Goal: Download file/media

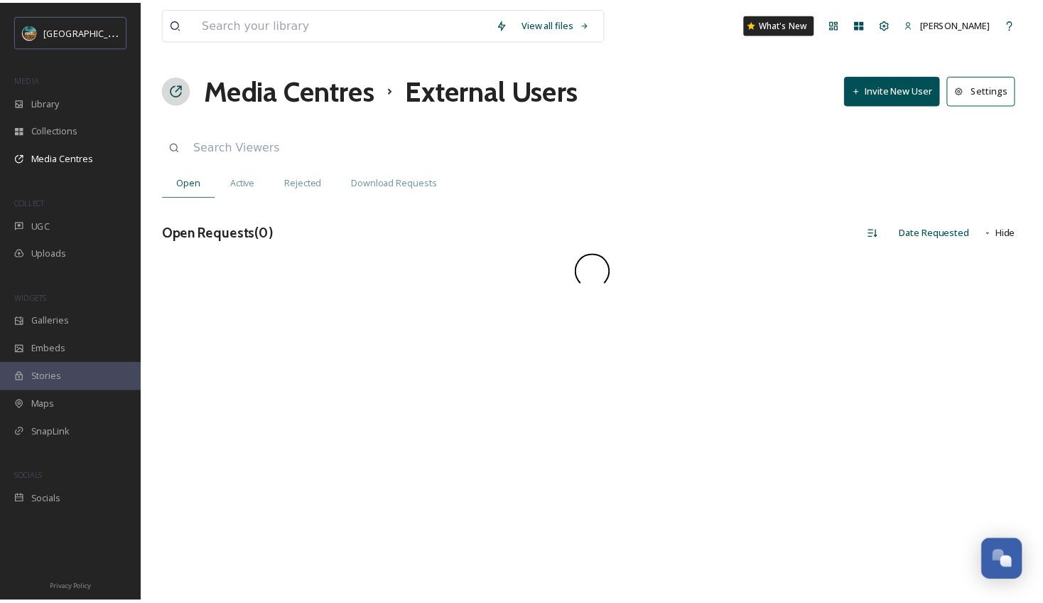
scroll to position [5431, 0]
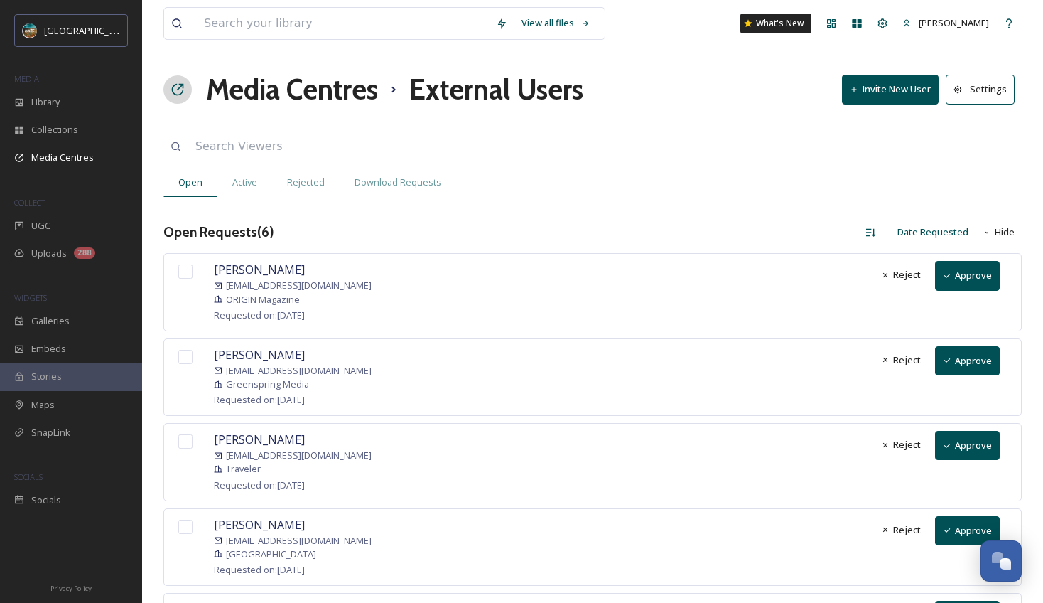
click at [982, 267] on button "Approve" at bounding box center [967, 275] width 65 height 29
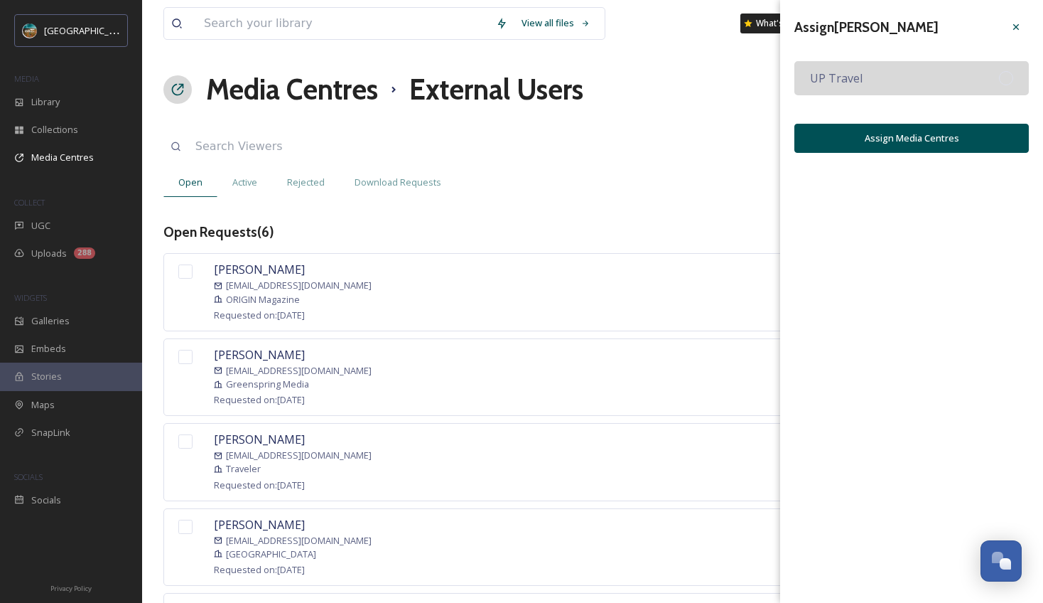
click at [942, 85] on div "UP Travel" at bounding box center [912, 78] width 235 height 34
click at [896, 146] on button "Assign Media Centres" at bounding box center [912, 138] width 235 height 29
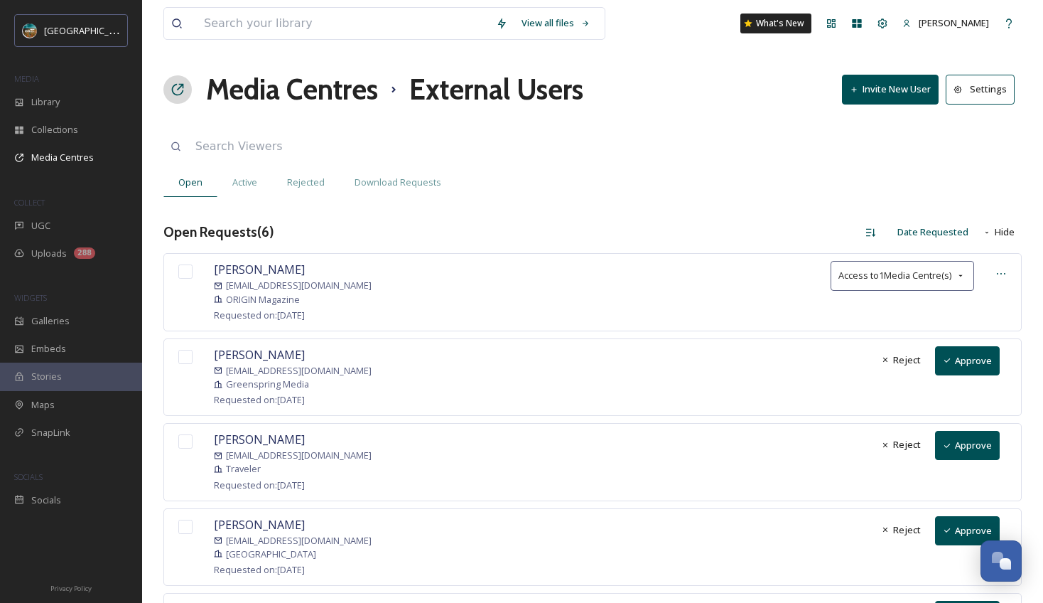
click at [982, 353] on button "Approve" at bounding box center [967, 360] width 65 height 29
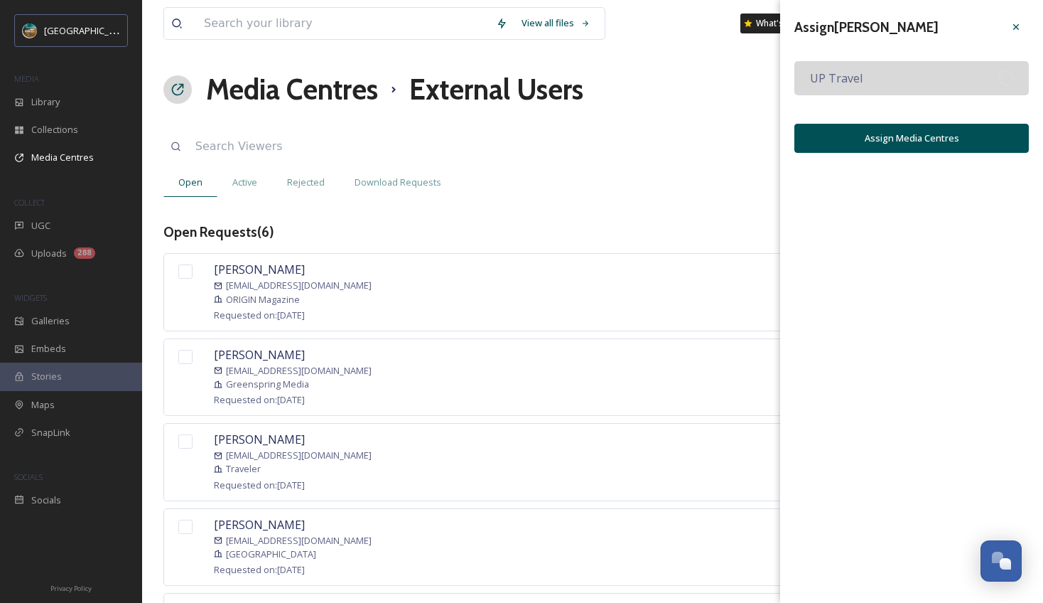
click at [970, 79] on div "UP Travel" at bounding box center [912, 78] width 235 height 34
click at [934, 148] on button "Assign Media Centres" at bounding box center [912, 138] width 235 height 29
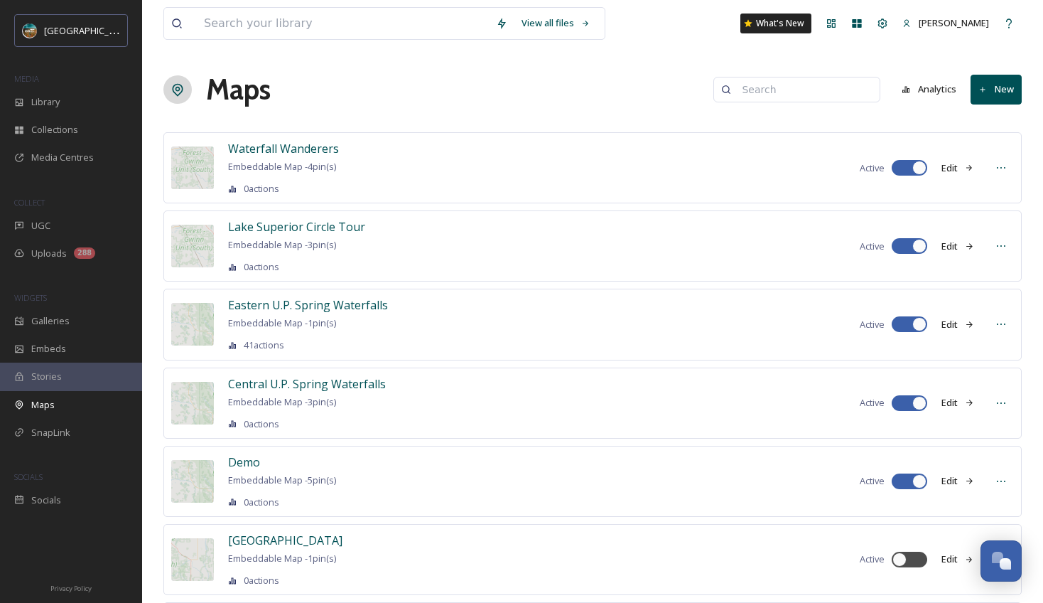
scroll to position [5431, 0]
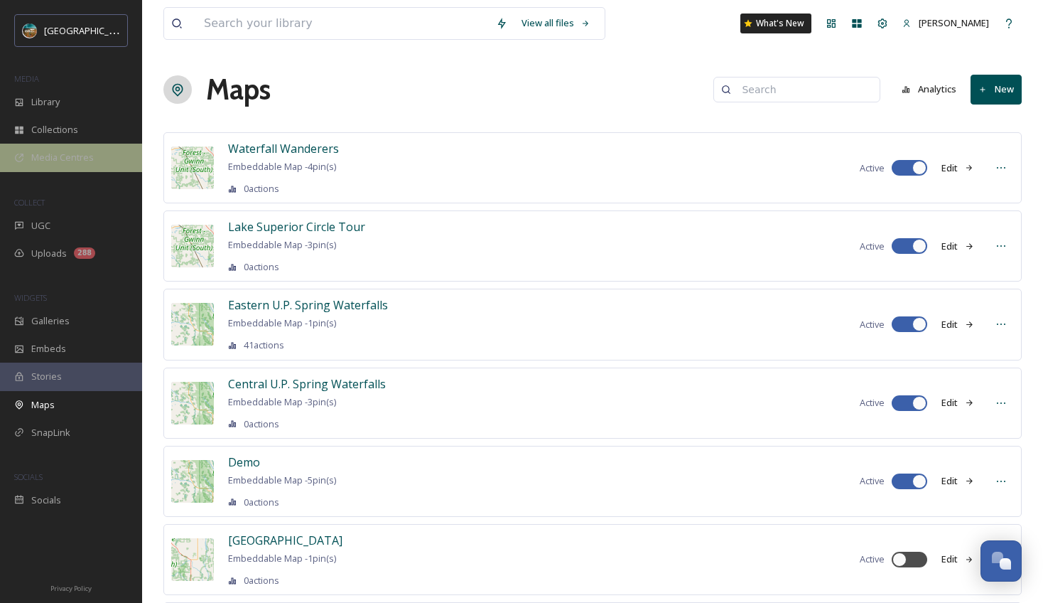
click at [72, 148] on div "Media Centres" at bounding box center [71, 158] width 142 height 28
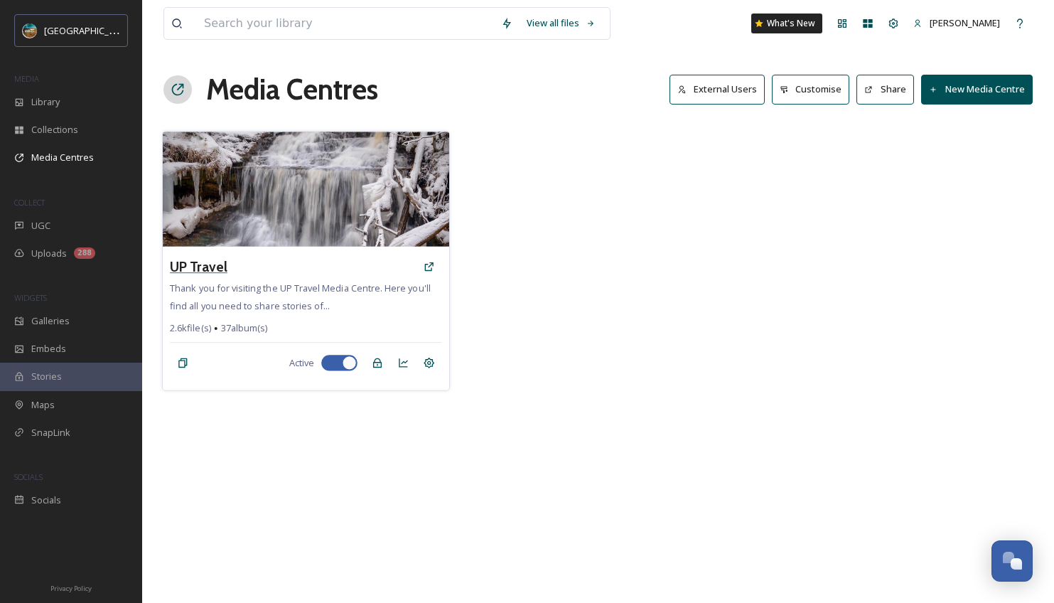
click at [217, 261] on h3 "UP Travel" at bounding box center [199, 267] width 58 height 21
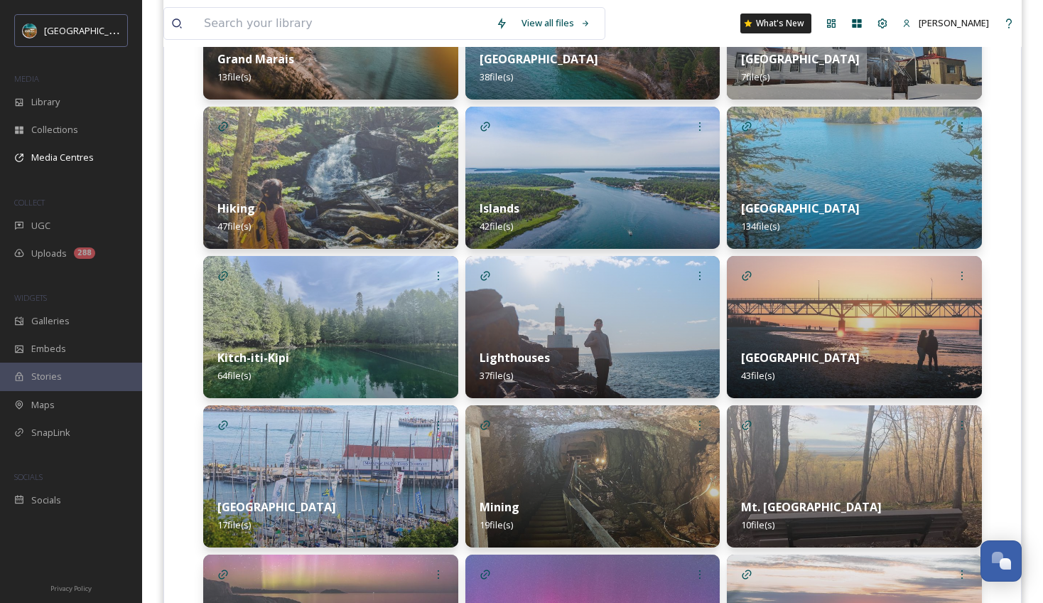
scroll to position [1345, 0]
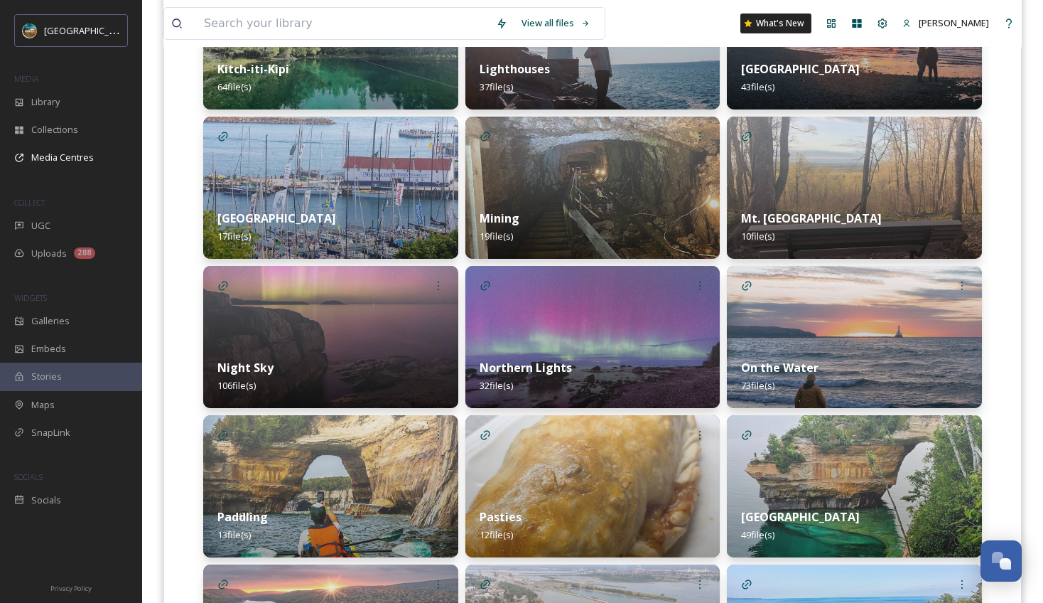
click at [527, 315] on img at bounding box center [593, 337] width 255 height 142
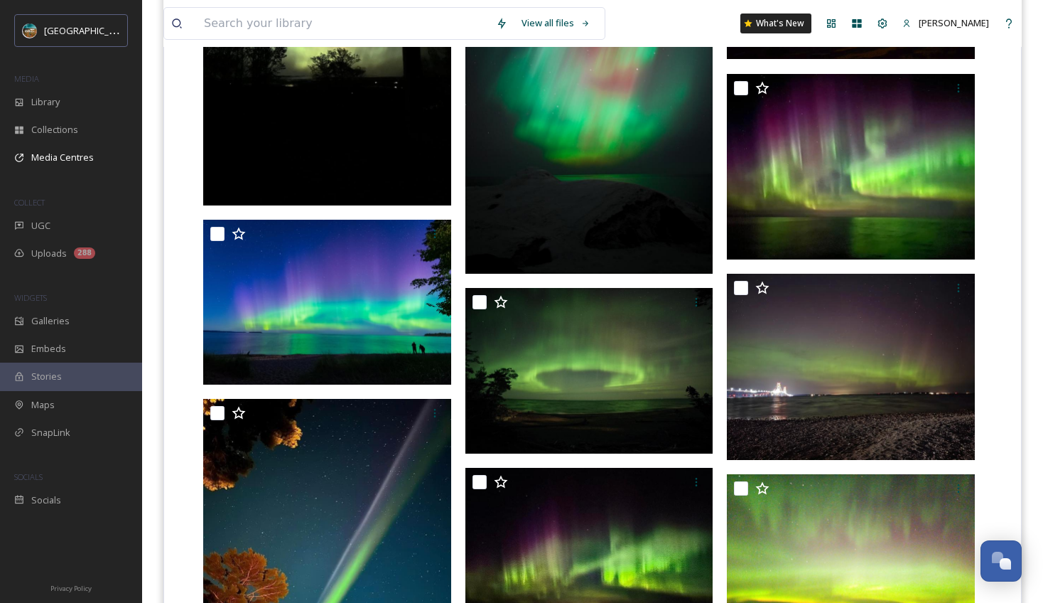
scroll to position [1731, 0]
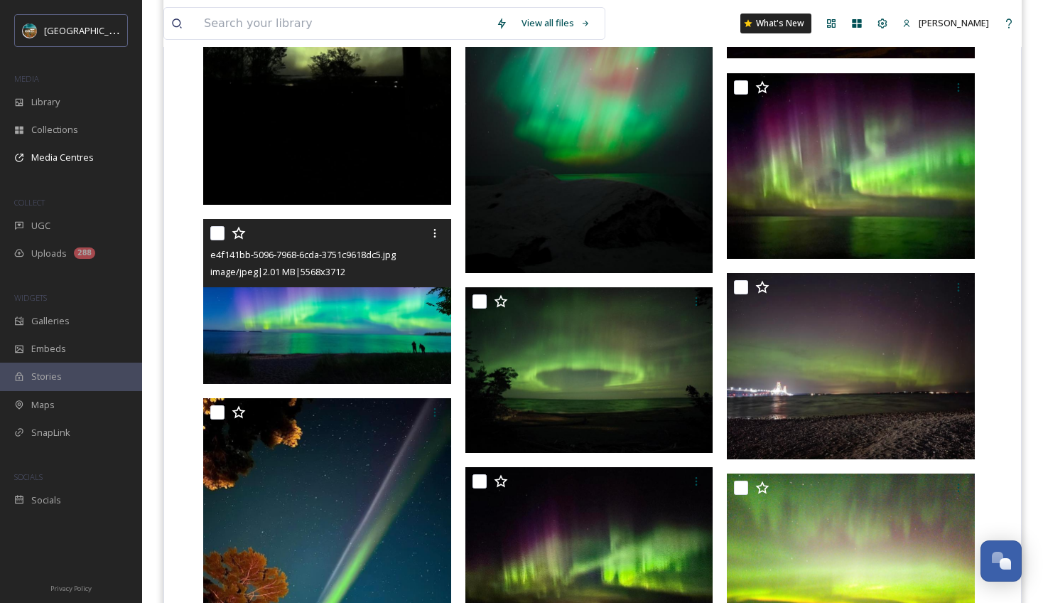
click at [338, 311] on img at bounding box center [327, 302] width 248 height 166
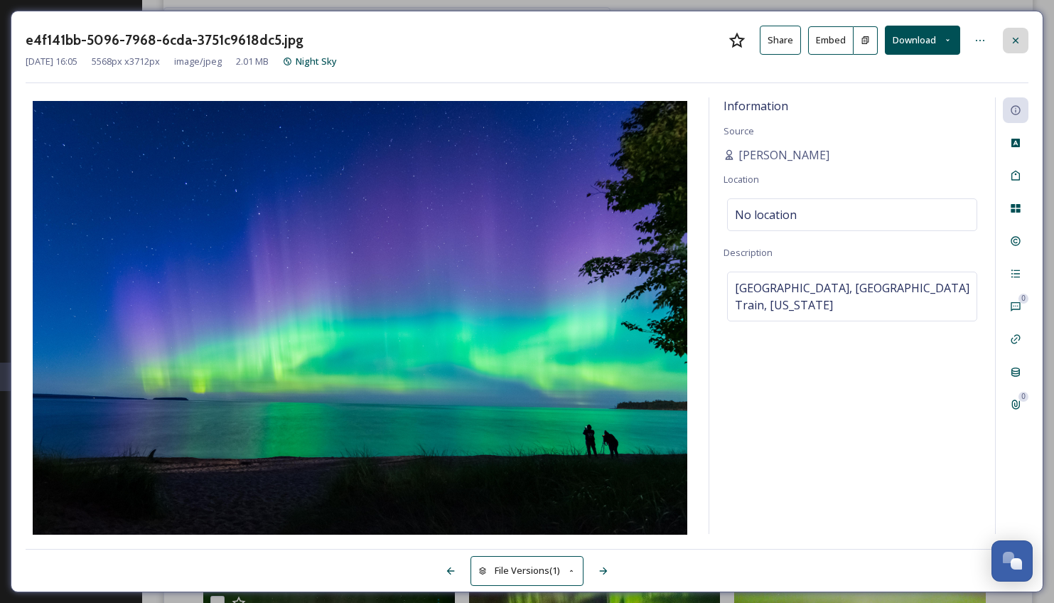
click at [1018, 41] on icon at bounding box center [1015, 40] width 11 height 11
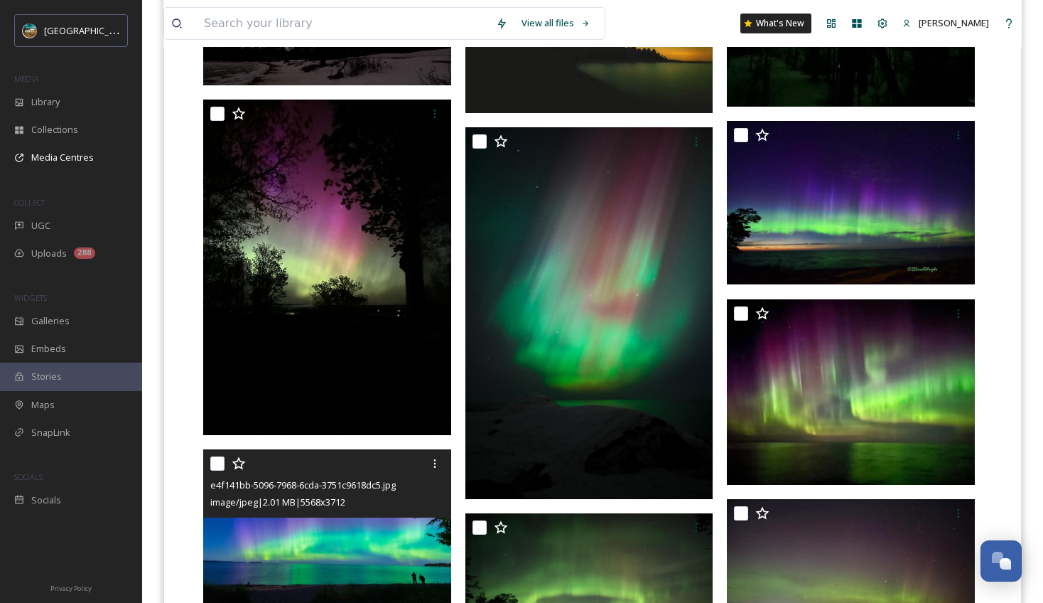
scroll to position [1518, 0]
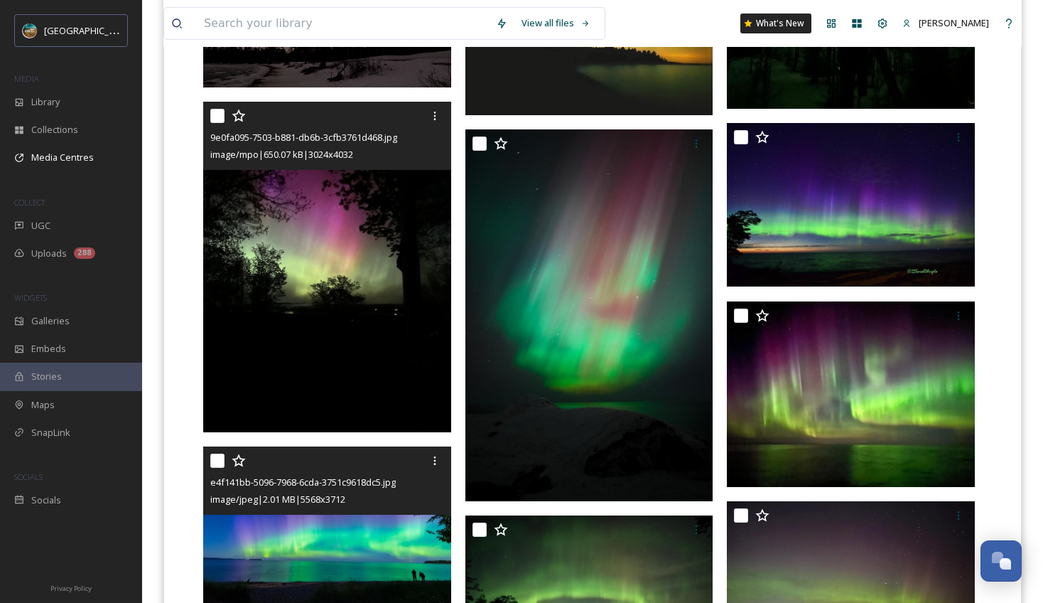
click at [354, 318] on img at bounding box center [327, 267] width 248 height 331
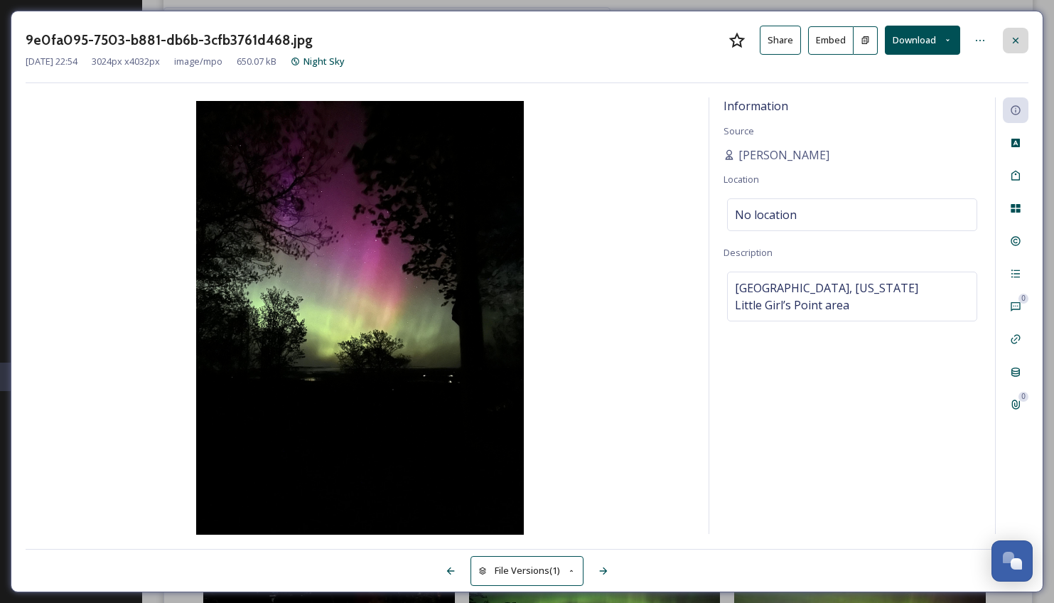
click at [1004, 34] on div at bounding box center [1016, 41] width 26 height 26
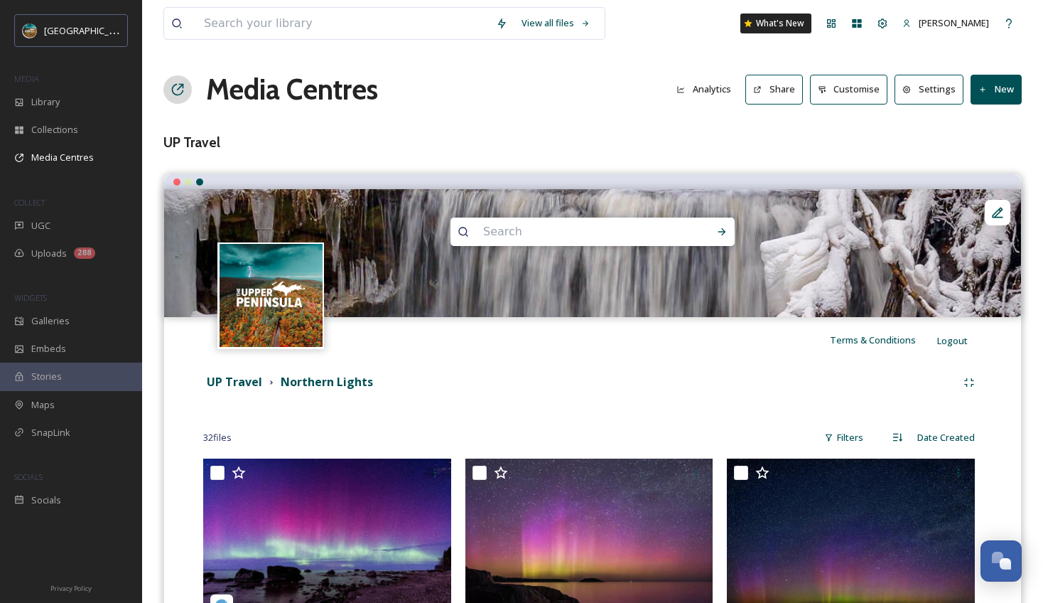
click at [508, 355] on div "Terms & Conditions Logout" at bounding box center [592, 339] width 857 height 45
click at [992, 215] on icon at bounding box center [998, 212] width 14 height 14
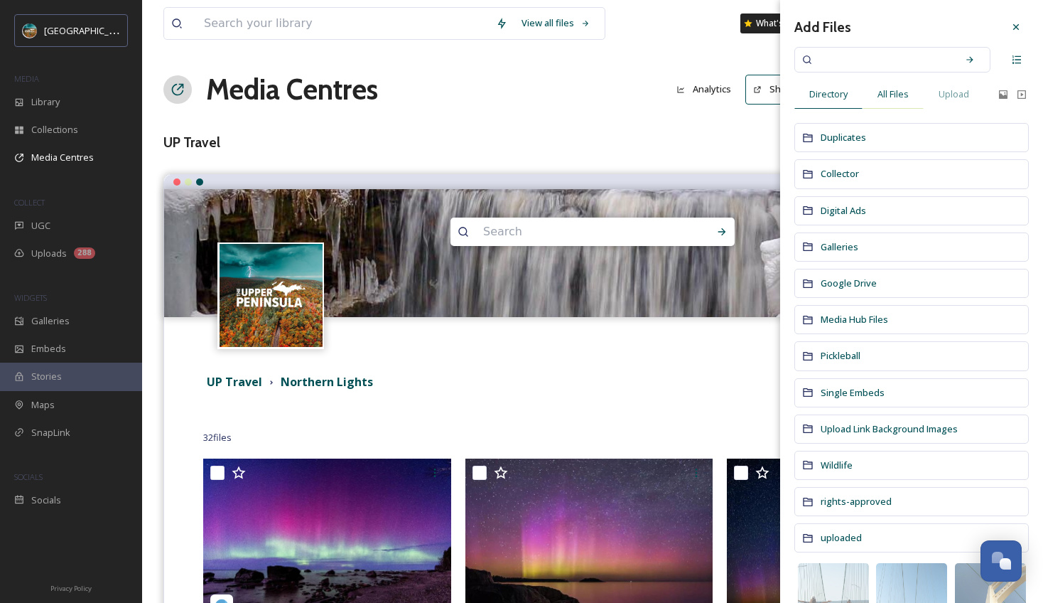
click at [905, 98] on span "All Files" at bounding box center [893, 94] width 31 height 14
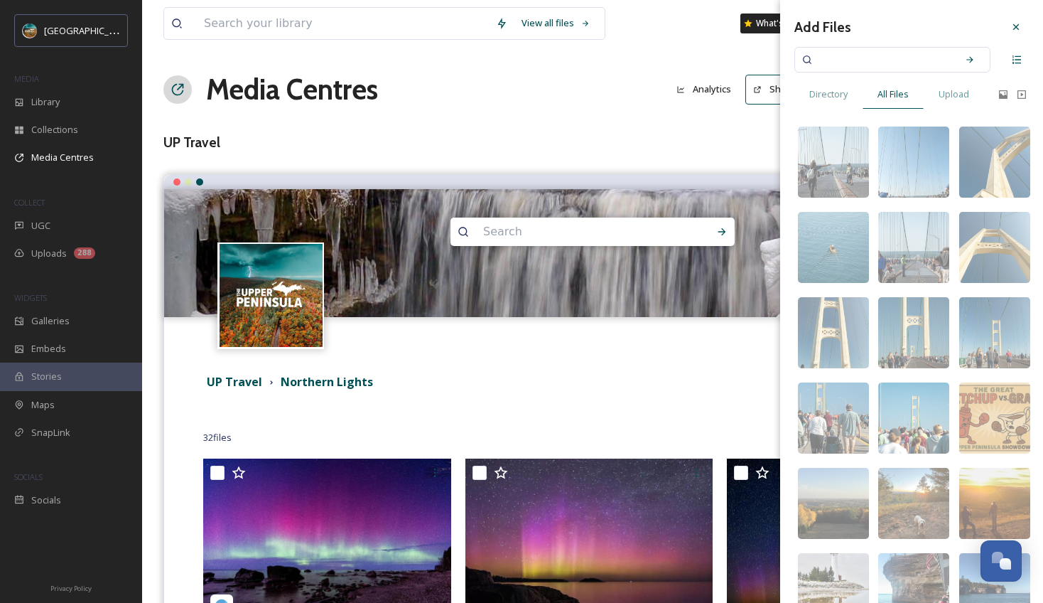
click at [916, 55] on input at bounding box center [883, 59] width 134 height 31
type input "fall"
click at [967, 56] on div "Search" at bounding box center [970, 60] width 26 height 26
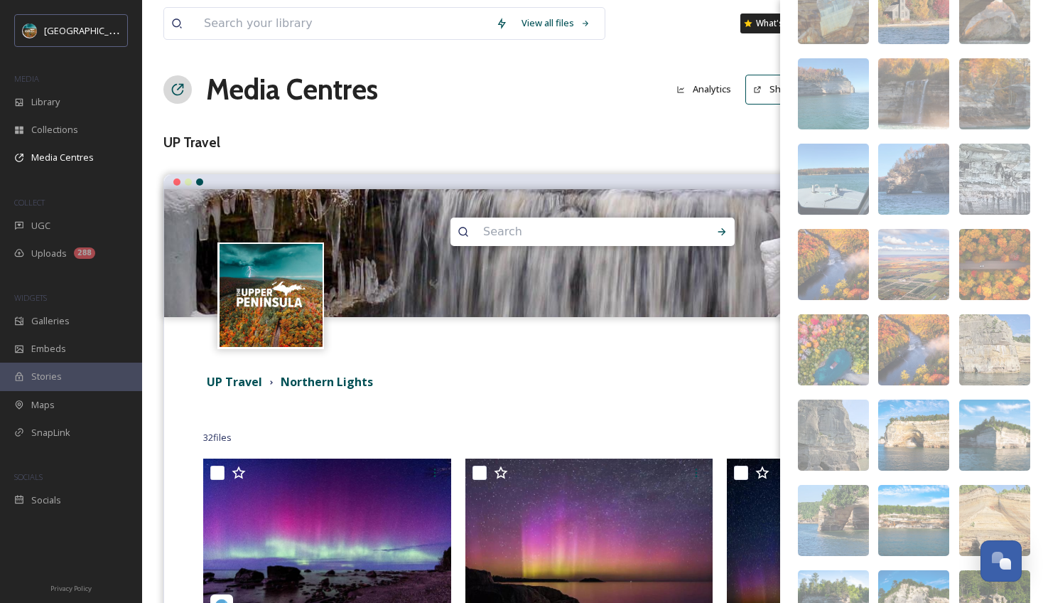
scroll to position [653, 0]
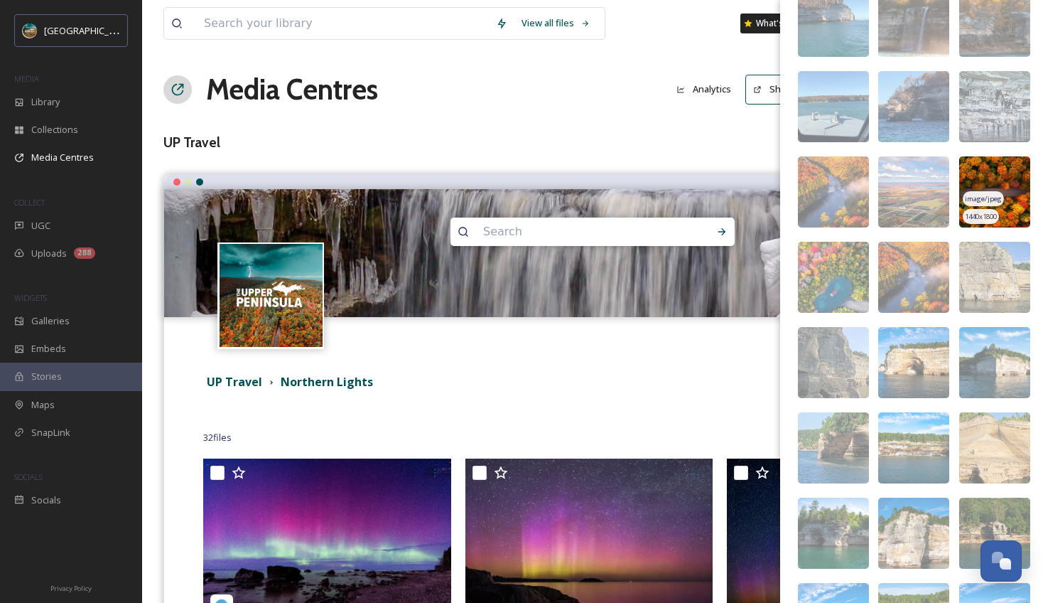
click at [1002, 213] on img at bounding box center [995, 191] width 71 height 71
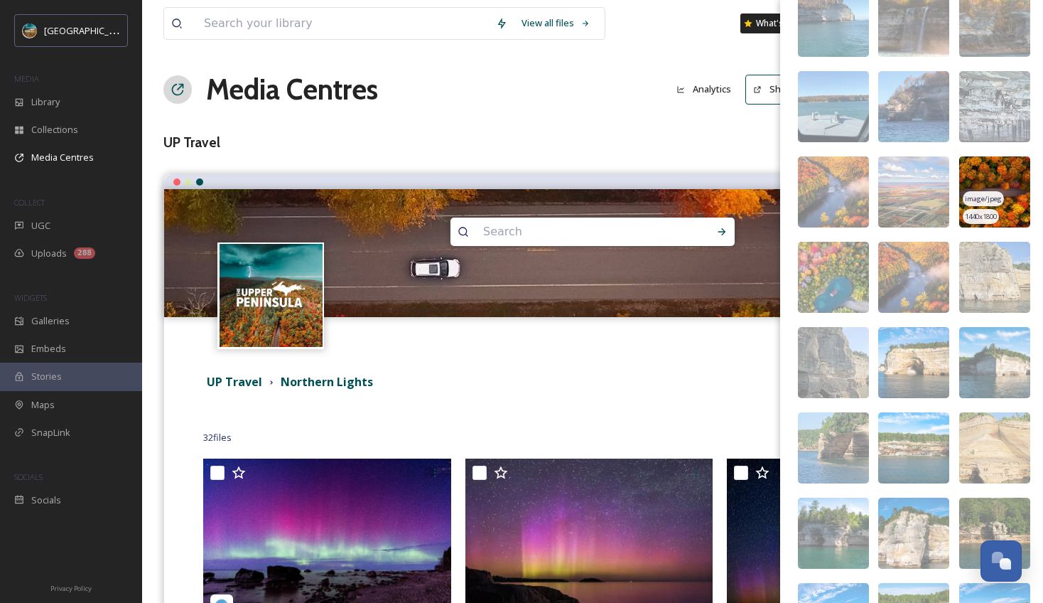
click at [1002, 213] on img at bounding box center [995, 191] width 71 height 71
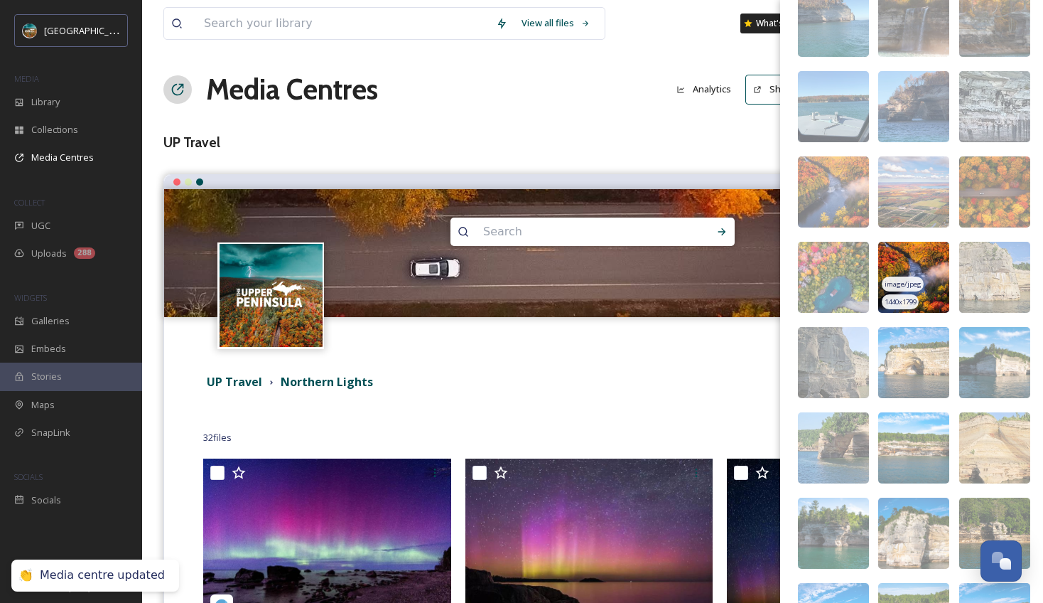
click at [925, 257] on img at bounding box center [914, 277] width 71 height 71
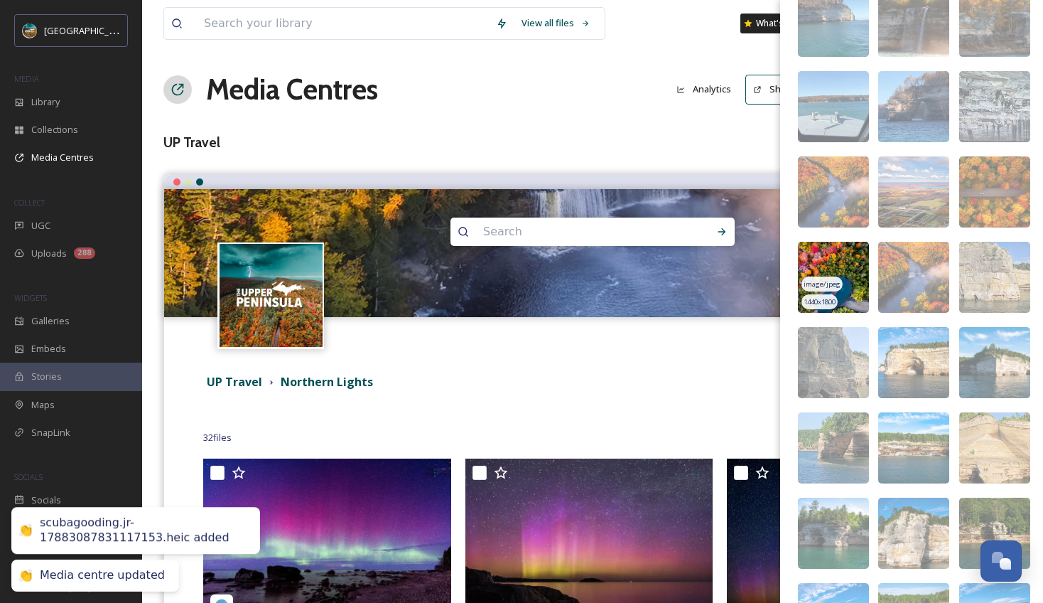
click at [828, 262] on img at bounding box center [833, 277] width 71 height 71
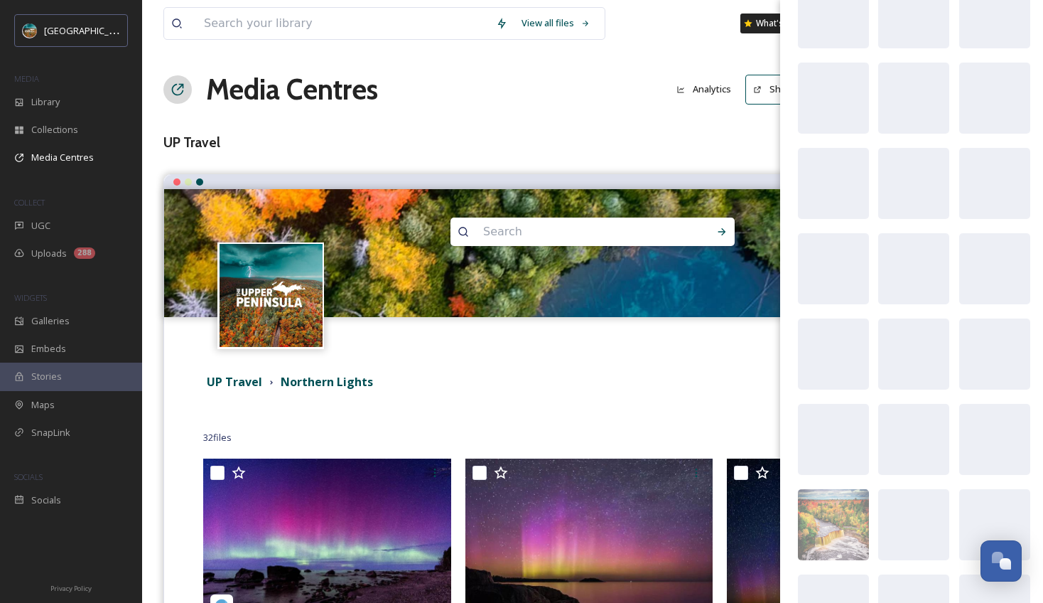
scroll to position [4847, 0]
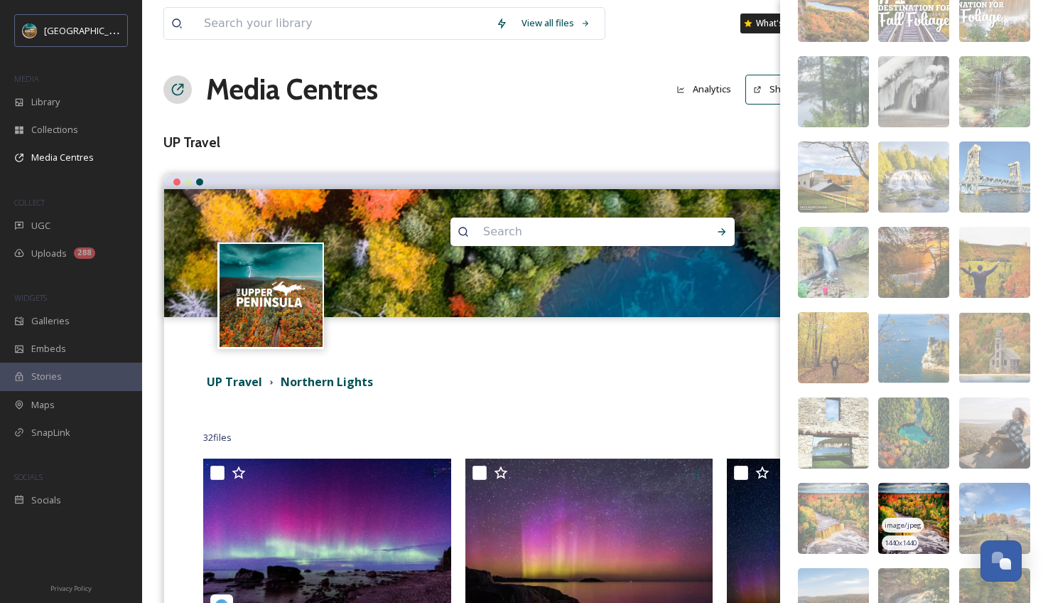
click at [920, 505] on img at bounding box center [914, 518] width 71 height 71
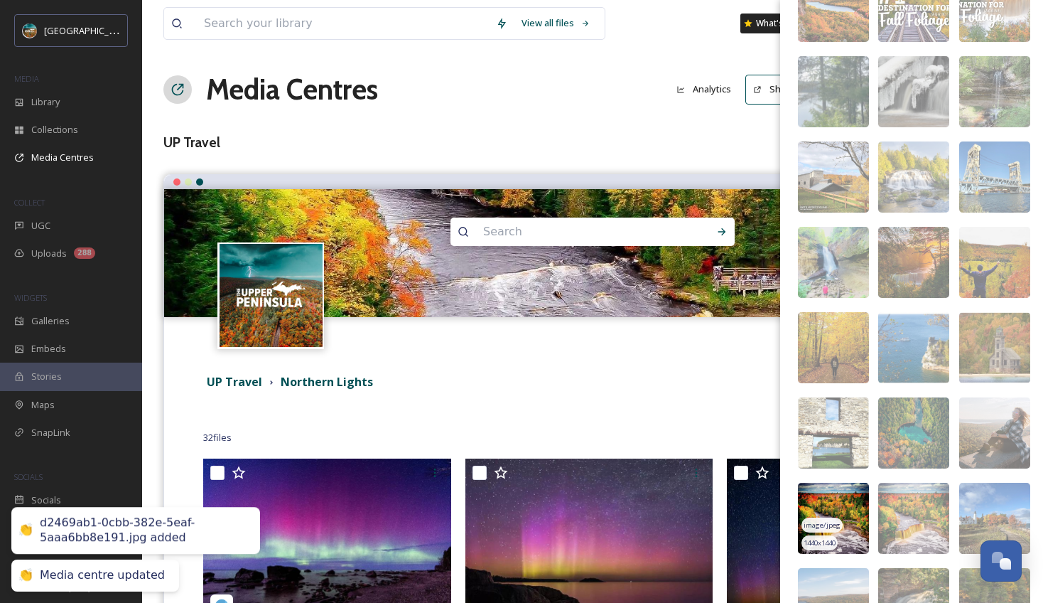
click at [840, 512] on img at bounding box center [833, 518] width 71 height 71
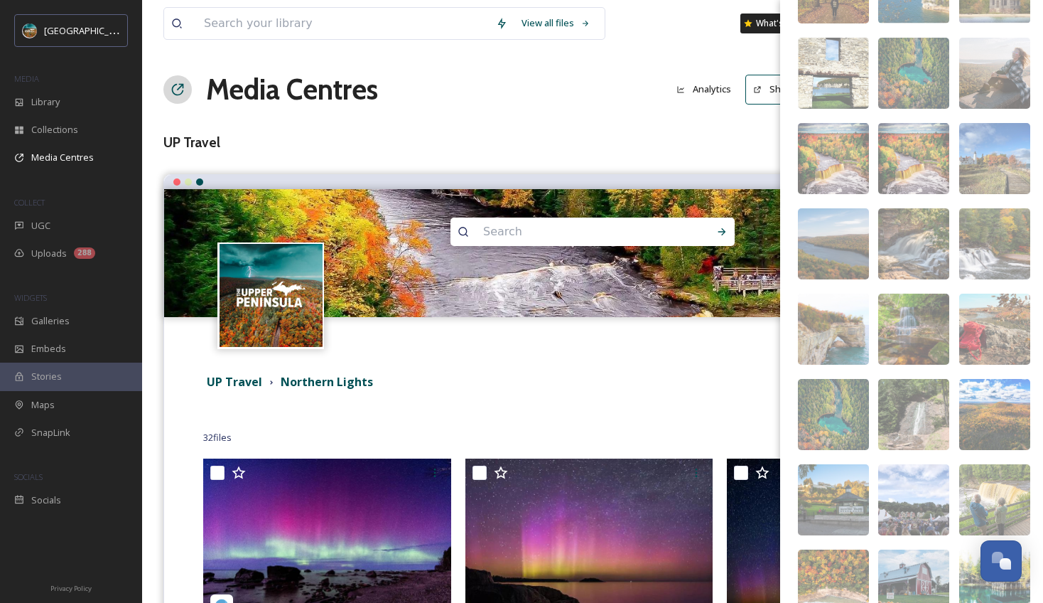
scroll to position [5319, 0]
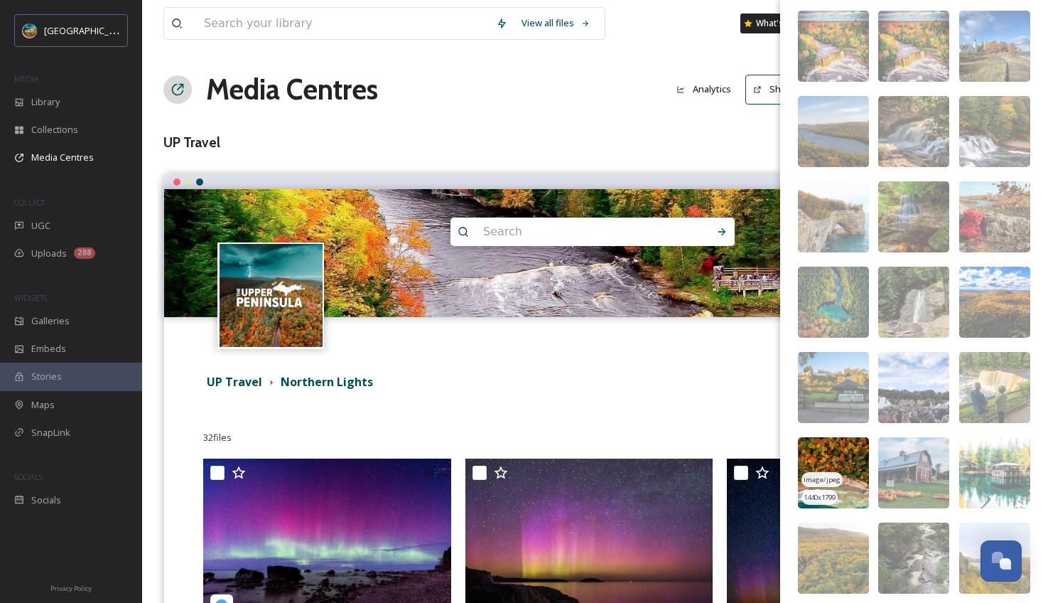
click at [836, 463] on img at bounding box center [833, 472] width 71 height 71
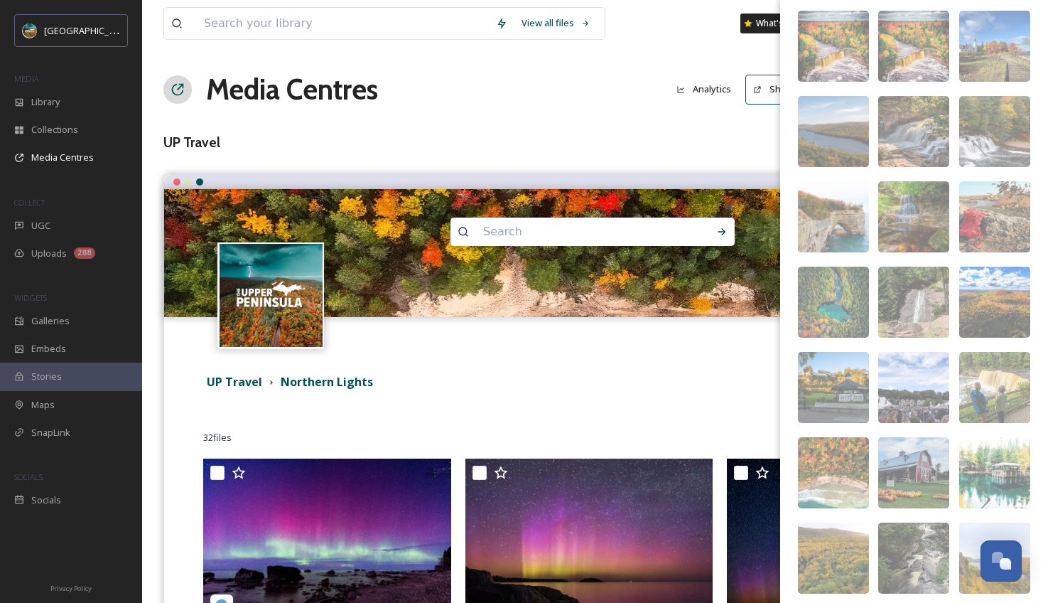
click at [575, 71] on div "Media Centres Analytics Share Customise Settings New" at bounding box center [592, 89] width 859 height 43
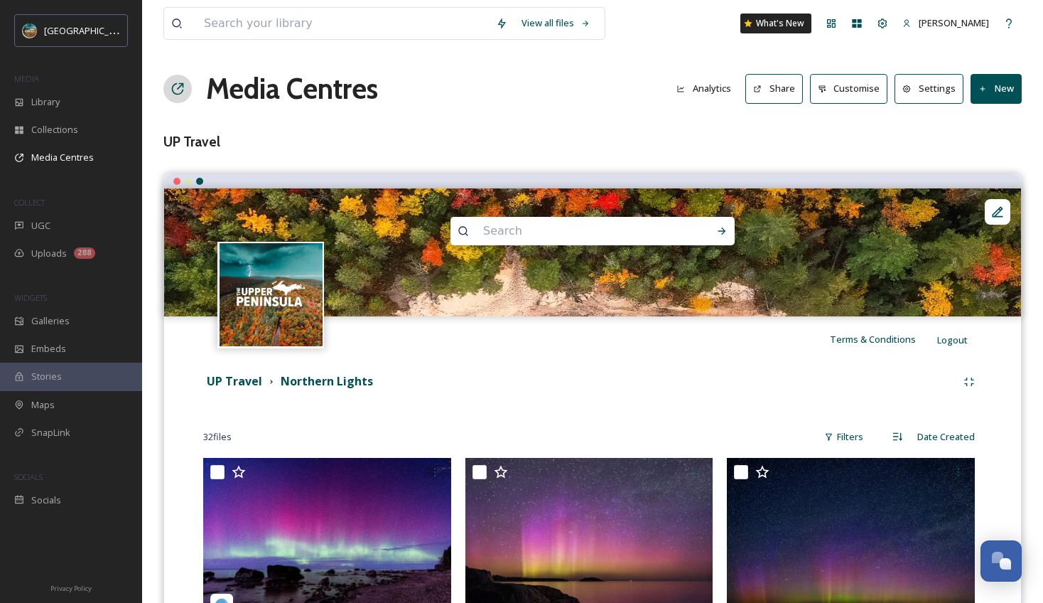
scroll to position [0, 0]
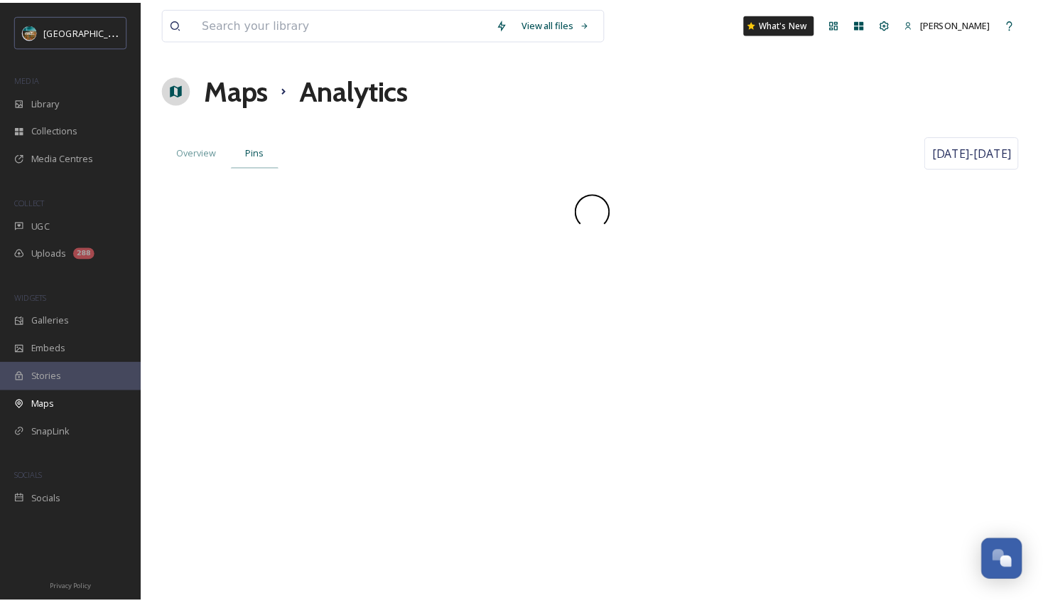
scroll to position [5431, 0]
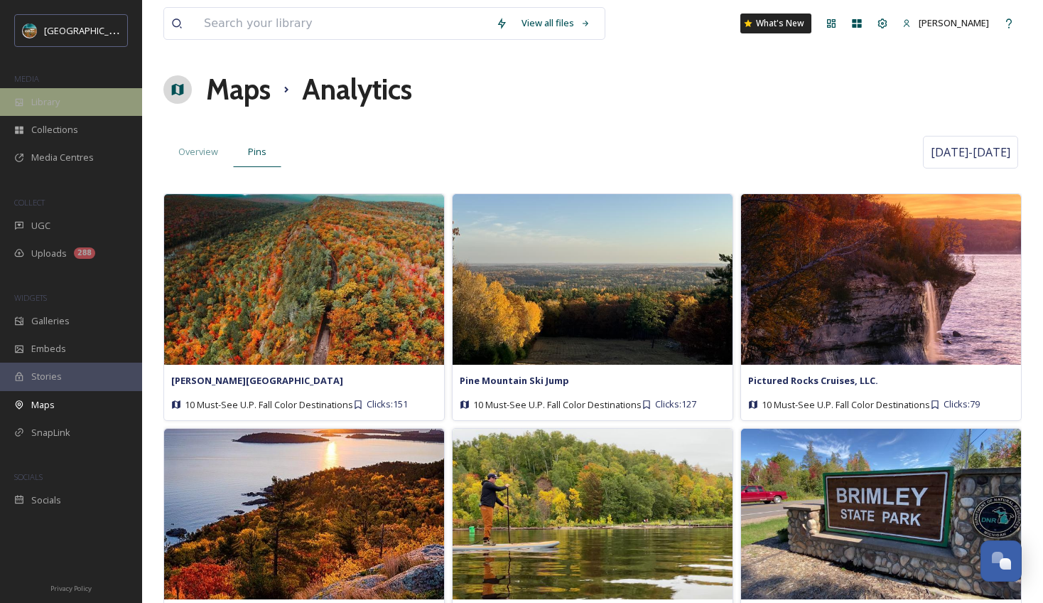
click at [87, 104] on div "Library" at bounding box center [71, 102] width 142 height 28
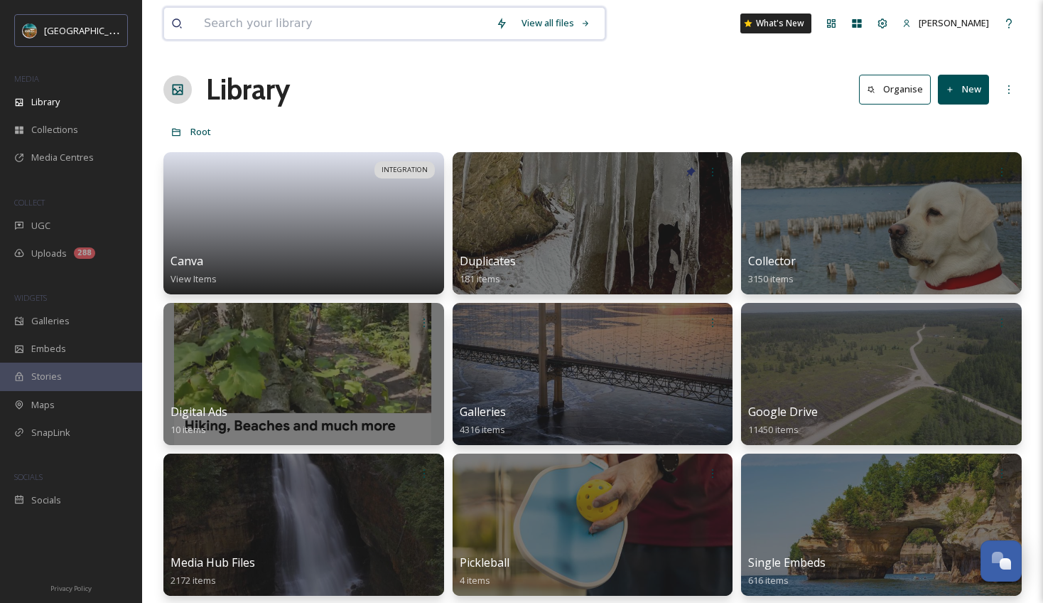
click at [325, 30] on input at bounding box center [343, 23] width 292 height 31
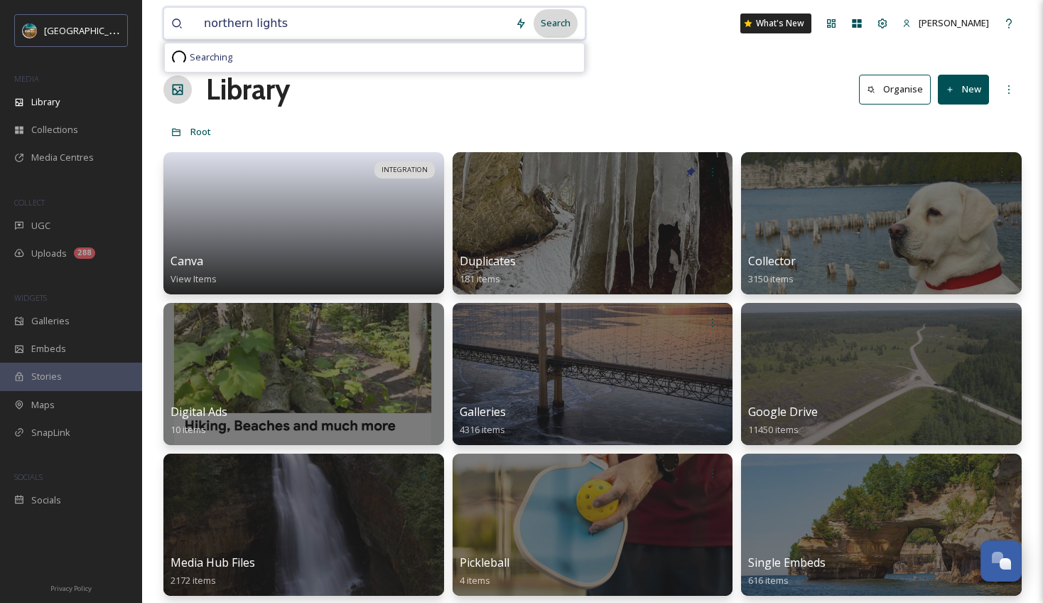
type input "northern lights"
click at [559, 21] on div "Search" at bounding box center [556, 23] width 44 height 28
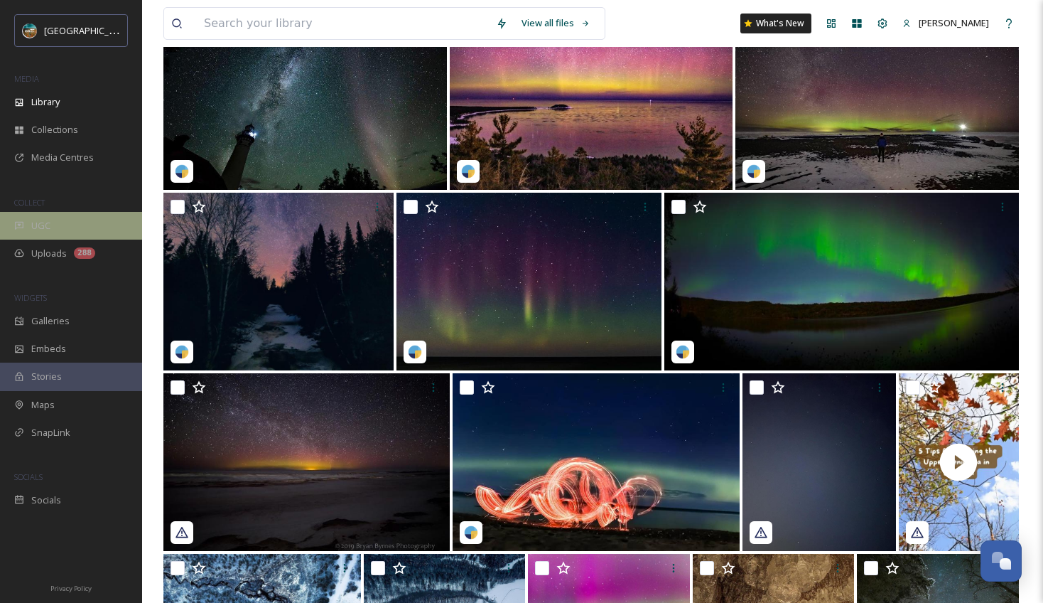
scroll to position [786, 0]
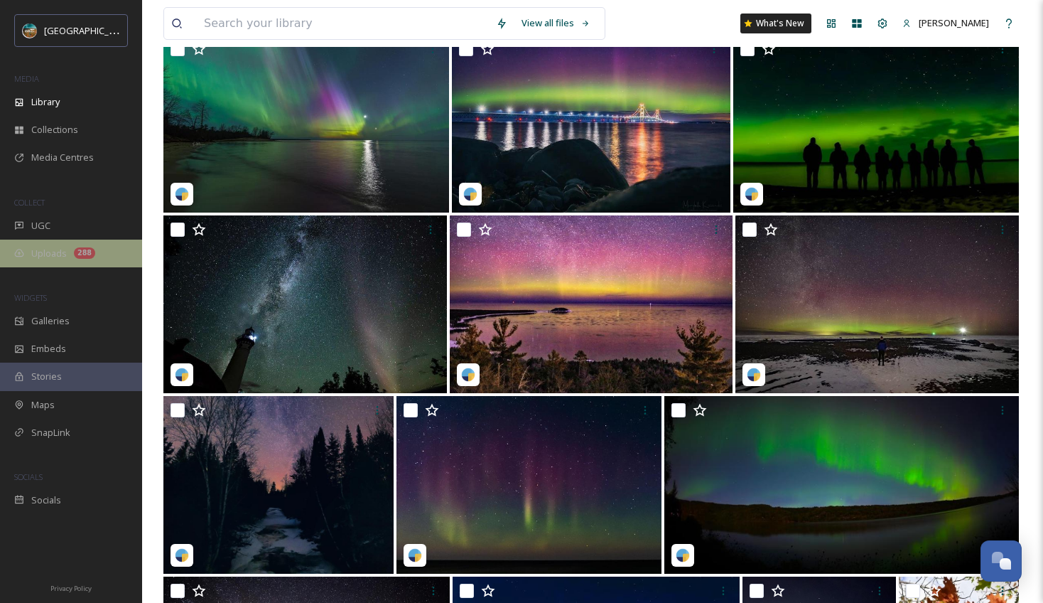
click at [60, 259] on span "Uploads" at bounding box center [49, 254] width 36 height 14
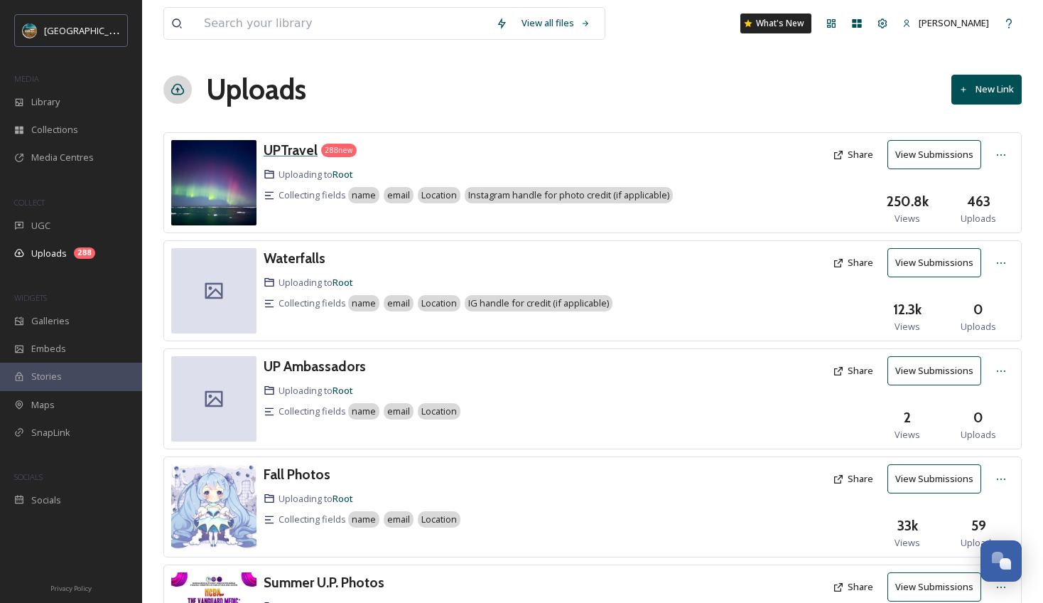
click at [301, 151] on h3 "UPTravel" at bounding box center [291, 149] width 54 height 17
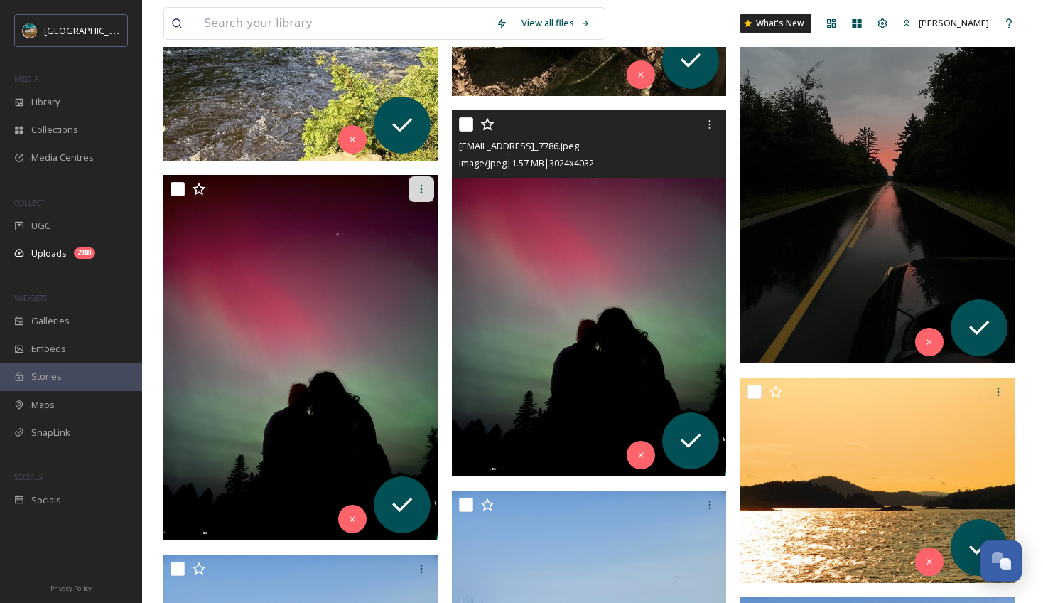
scroll to position [9485, 0]
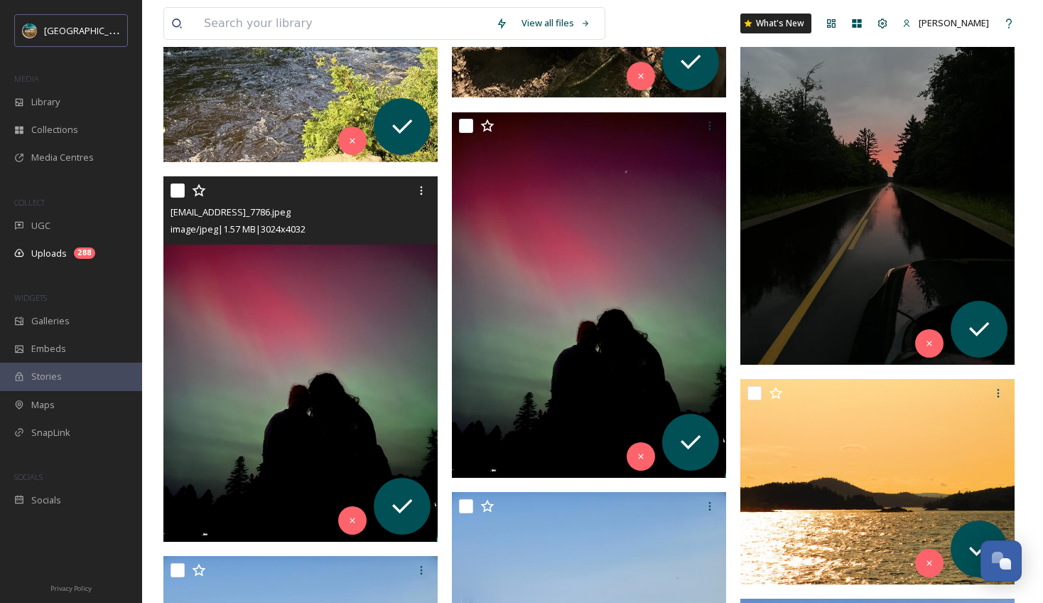
click at [277, 293] on img at bounding box center [300, 358] width 274 height 365
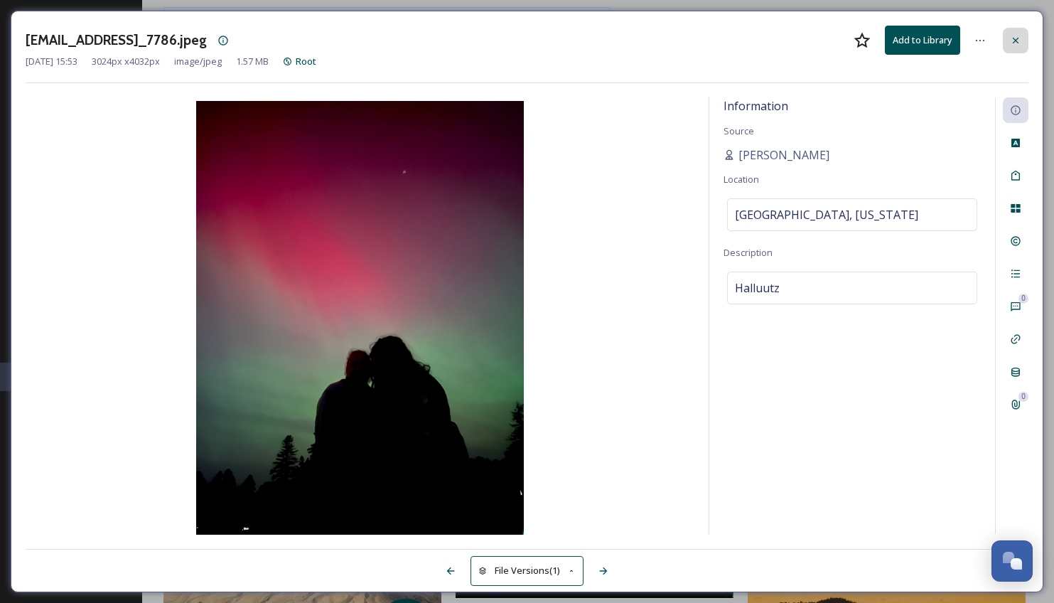
click at [1010, 52] on div at bounding box center [1016, 41] width 26 height 26
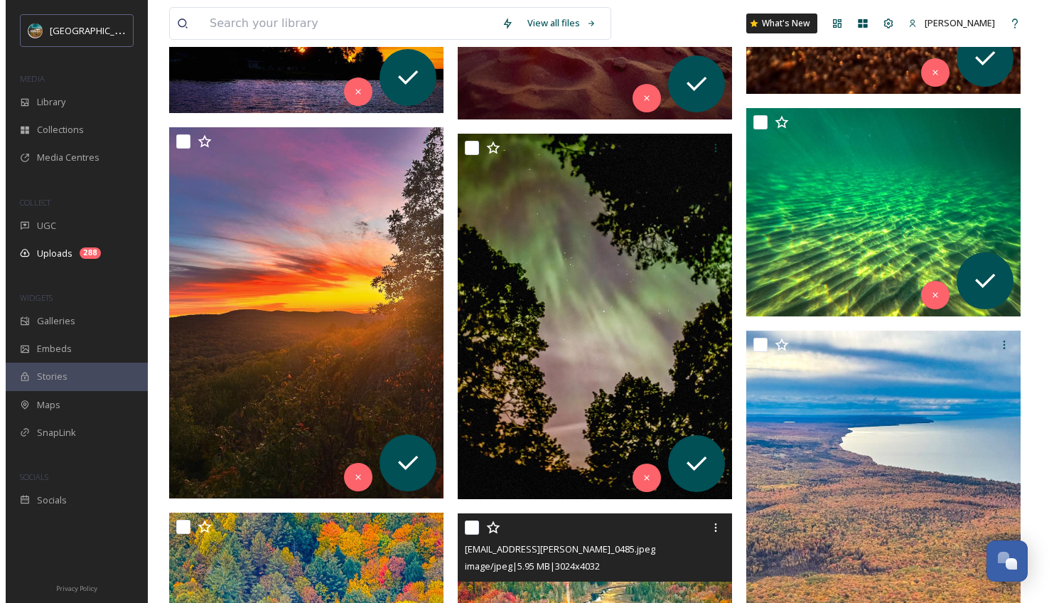
scroll to position [16953, 0]
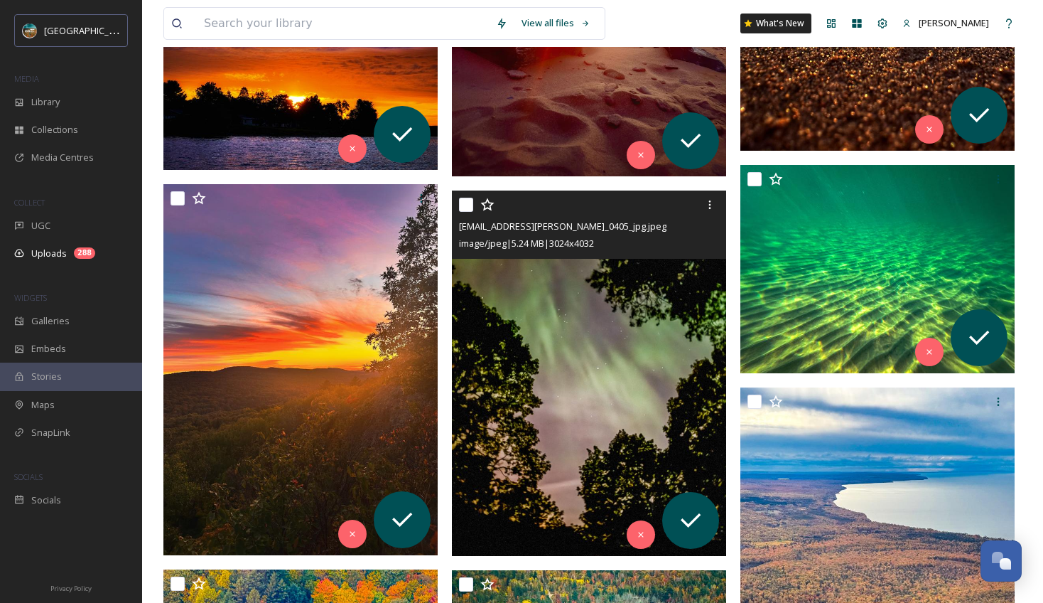
click at [615, 311] on img at bounding box center [589, 373] width 274 height 365
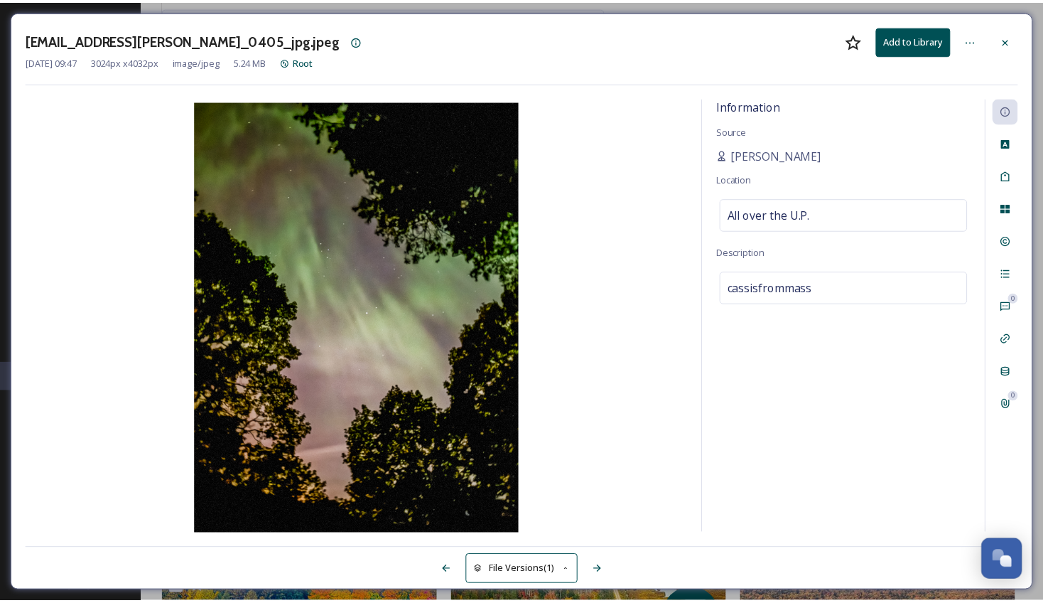
scroll to position [16958, 0]
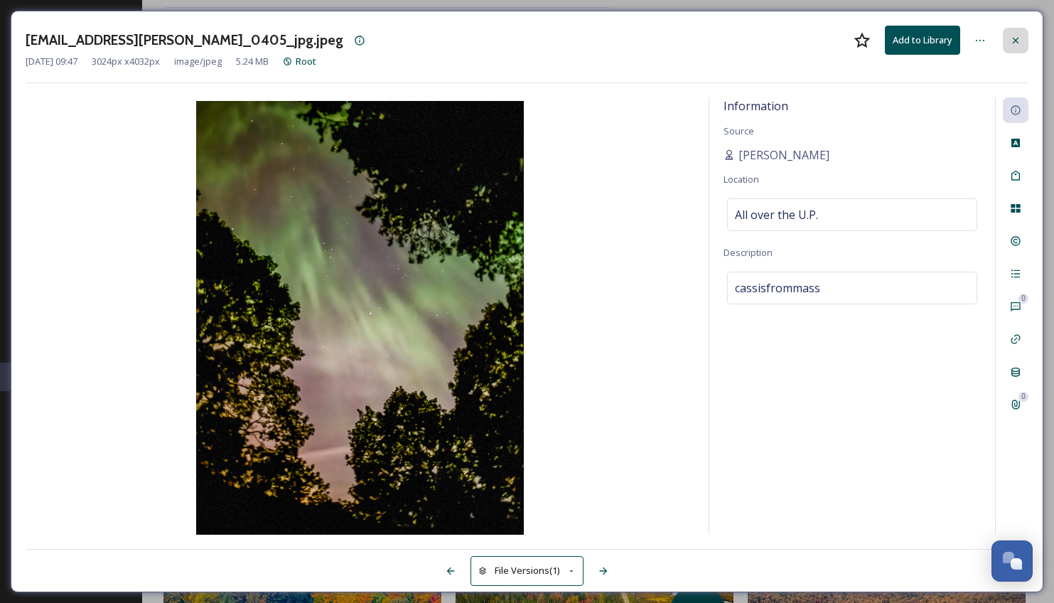
click at [1018, 36] on icon at bounding box center [1015, 40] width 11 height 11
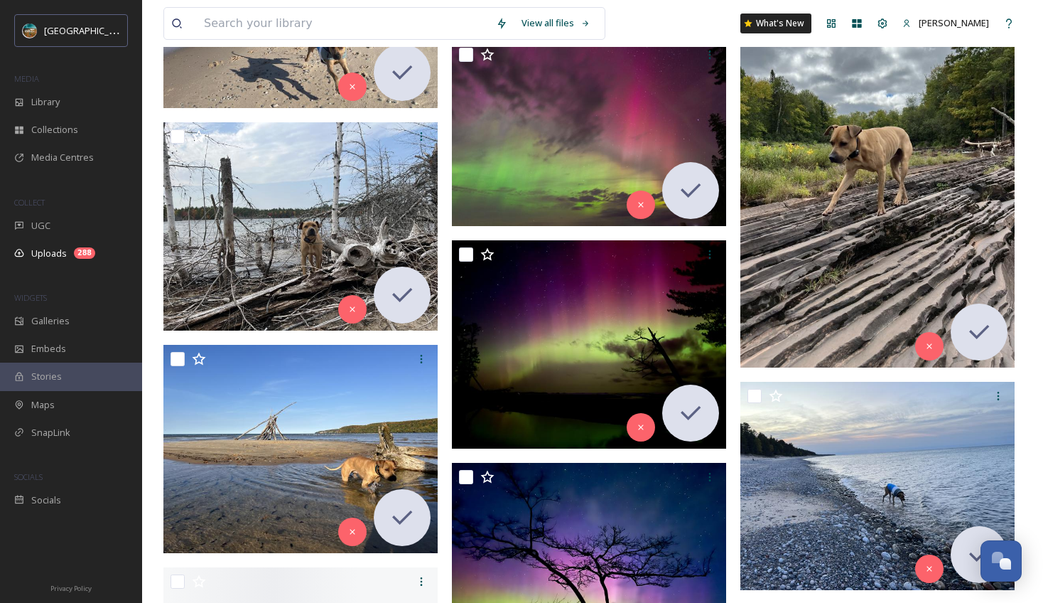
scroll to position [46011, 0]
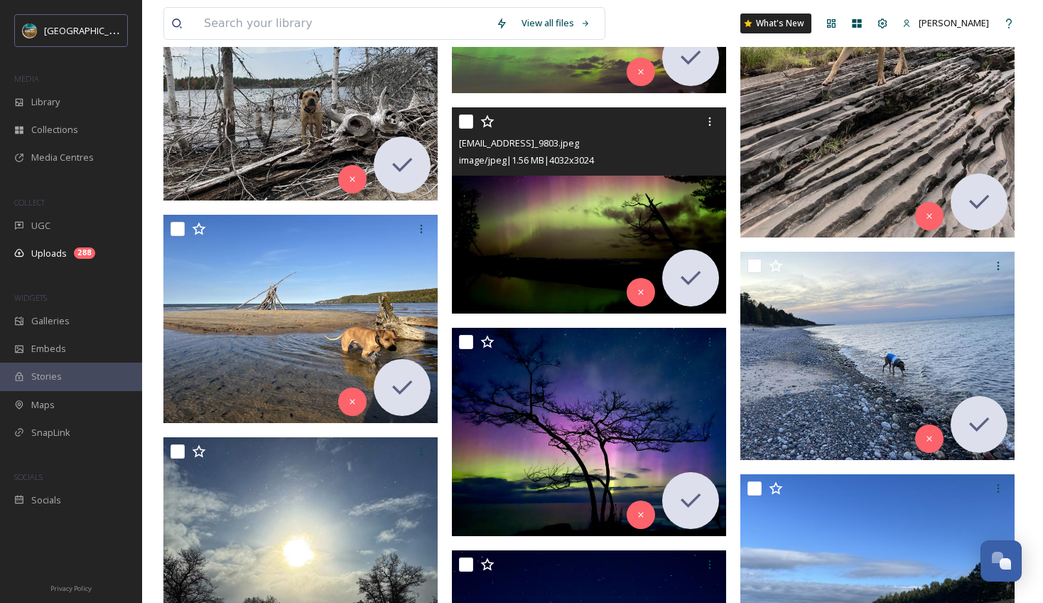
click at [559, 267] on img at bounding box center [589, 210] width 274 height 206
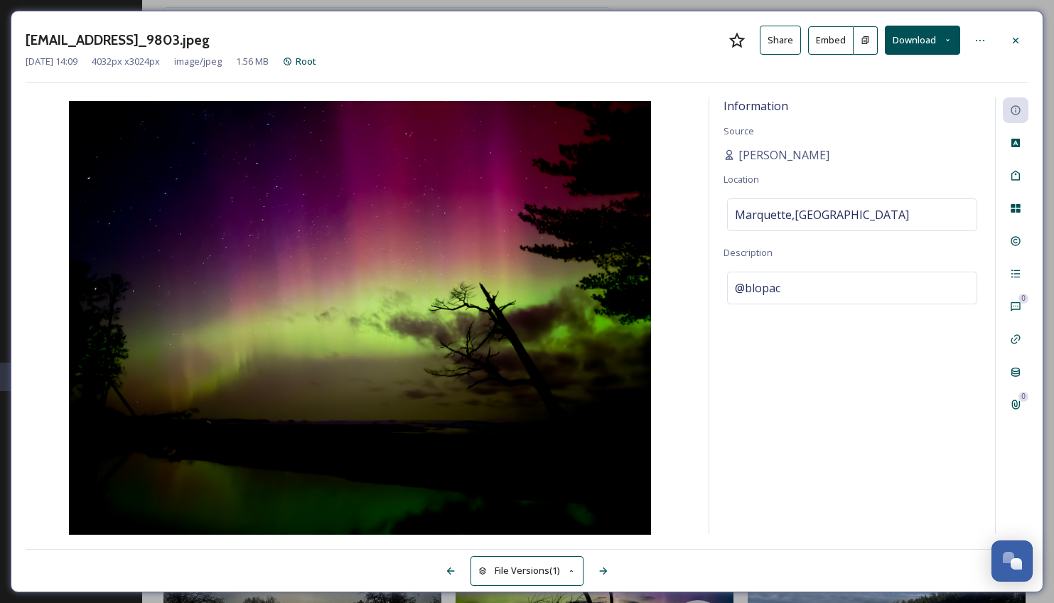
click at [927, 37] on button "Download" at bounding box center [922, 40] width 75 height 29
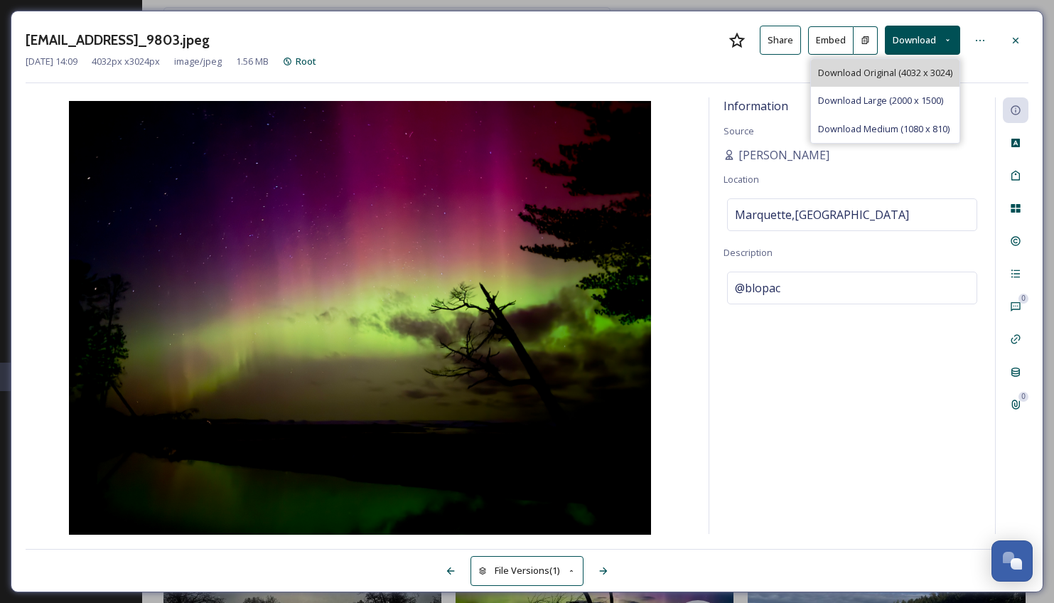
click at [901, 73] on span "Download Original (4032 x 3024)" at bounding box center [885, 73] width 134 height 14
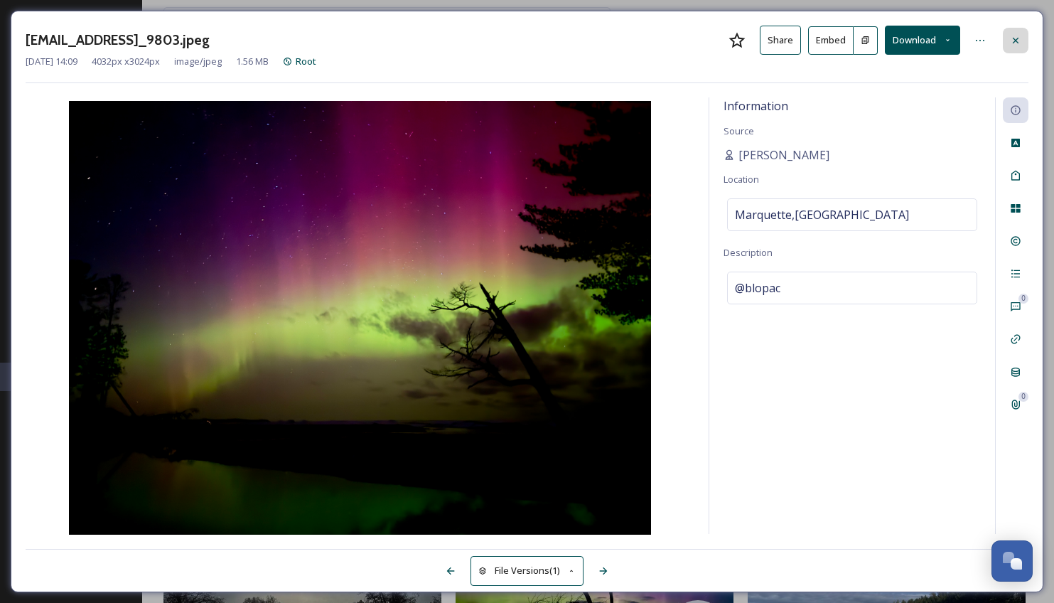
click at [1013, 42] on icon at bounding box center [1016, 40] width 6 height 6
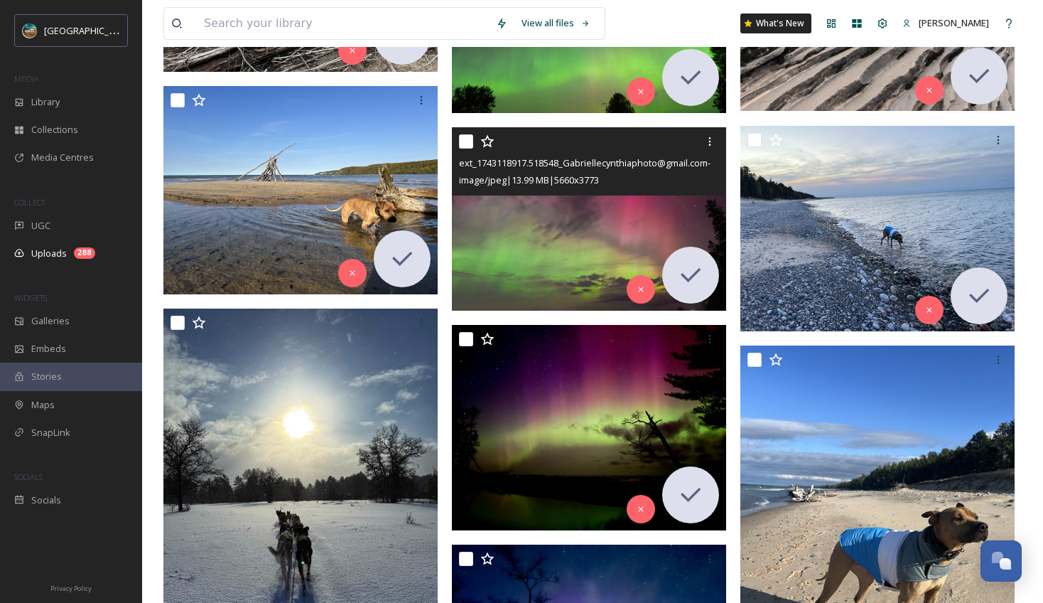
scroll to position [45988, 0]
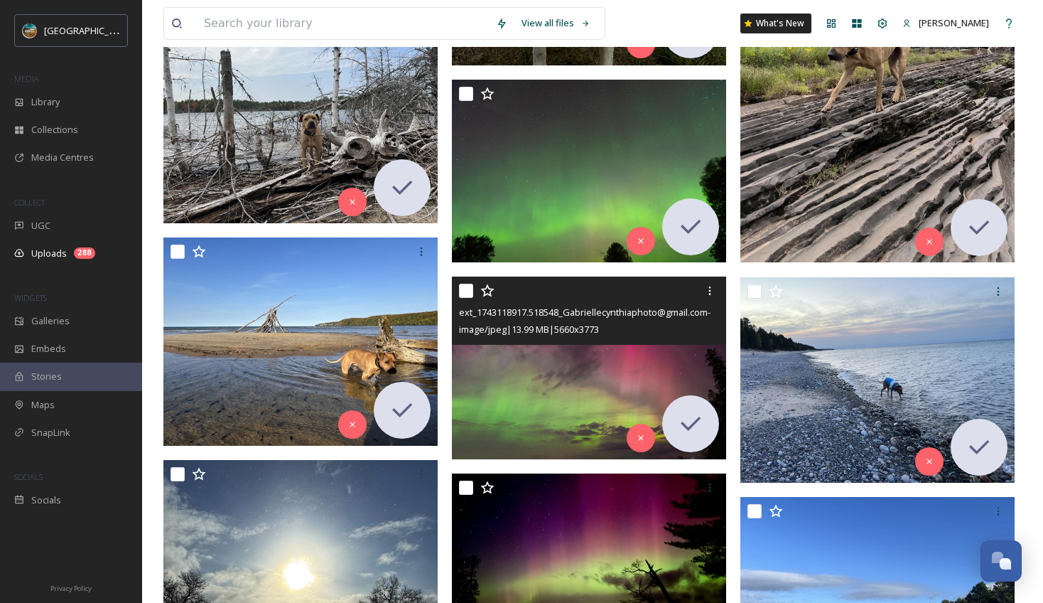
click at [594, 387] on img at bounding box center [589, 368] width 274 height 183
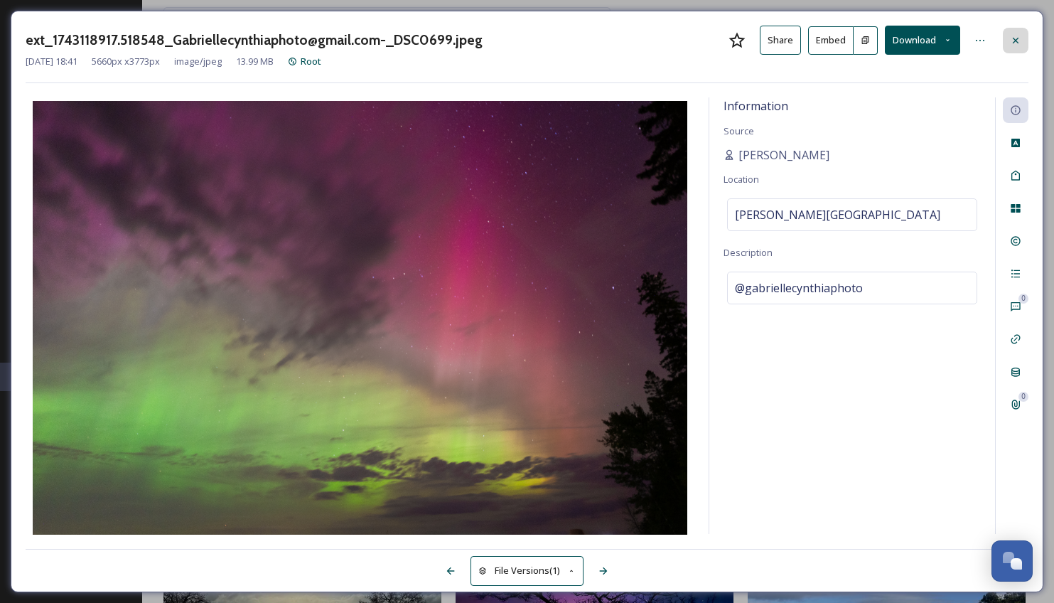
click at [1021, 41] on icon at bounding box center [1015, 40] width 11 height 11
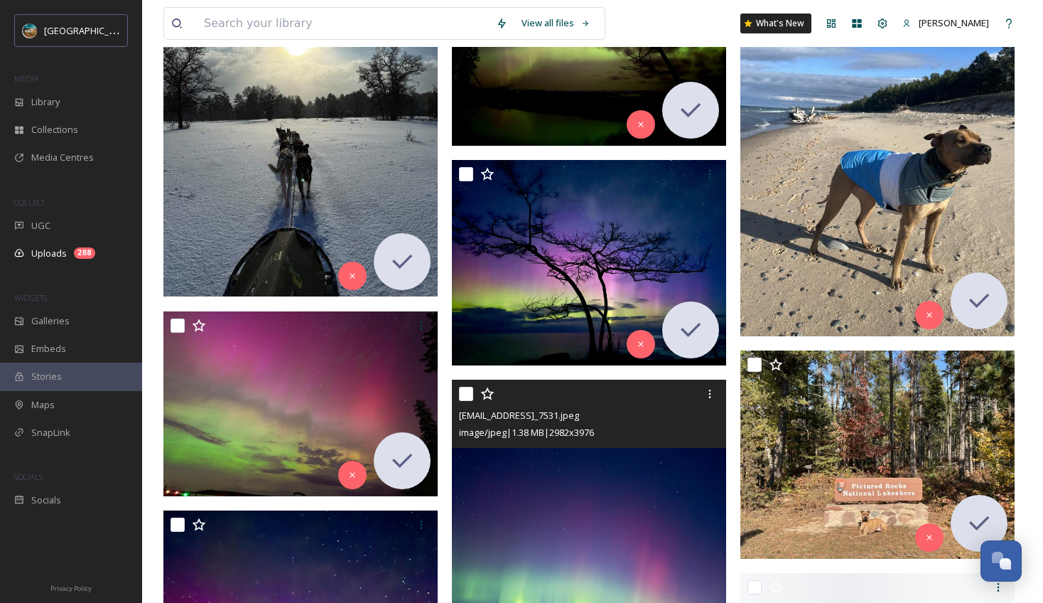
scroll to position [46656, 0]
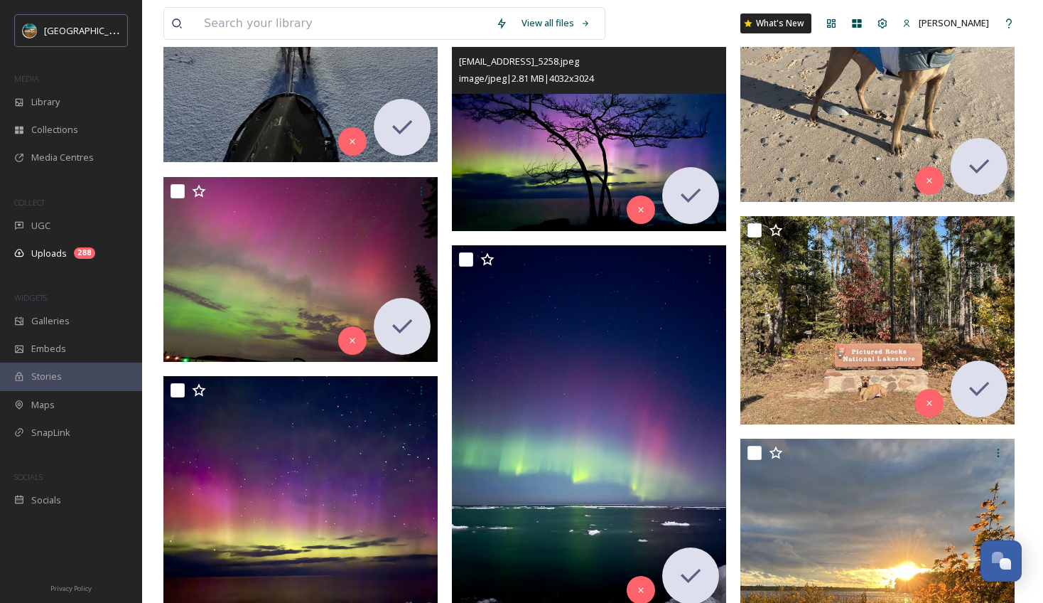
click at [586, 156] on img at bounding box center [589, 129] width 274 height 206
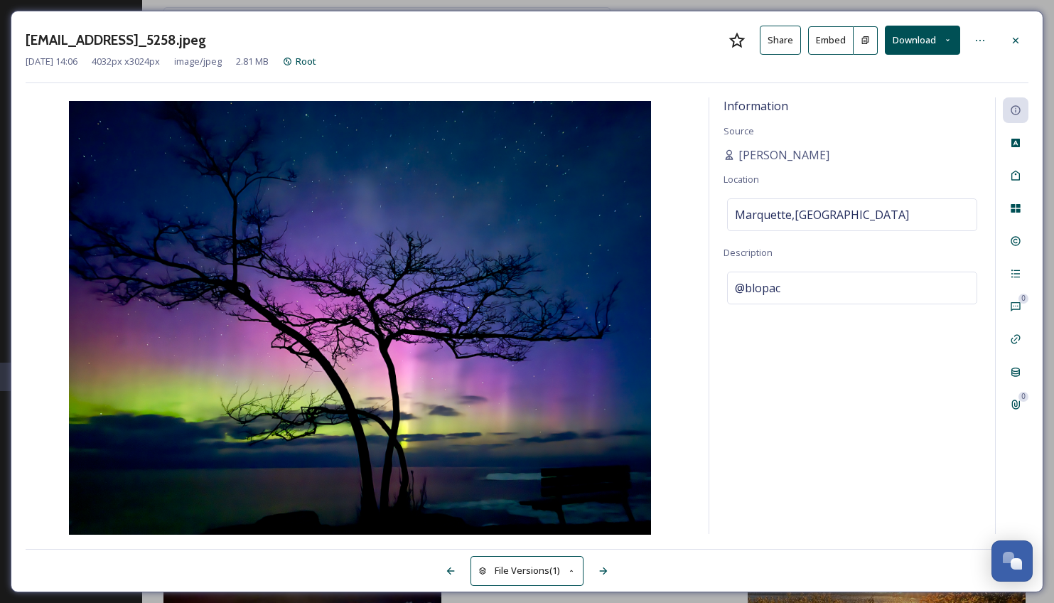
click at [911, 41] on button "Download" at bounding box center [922, 40] width 75 height 29
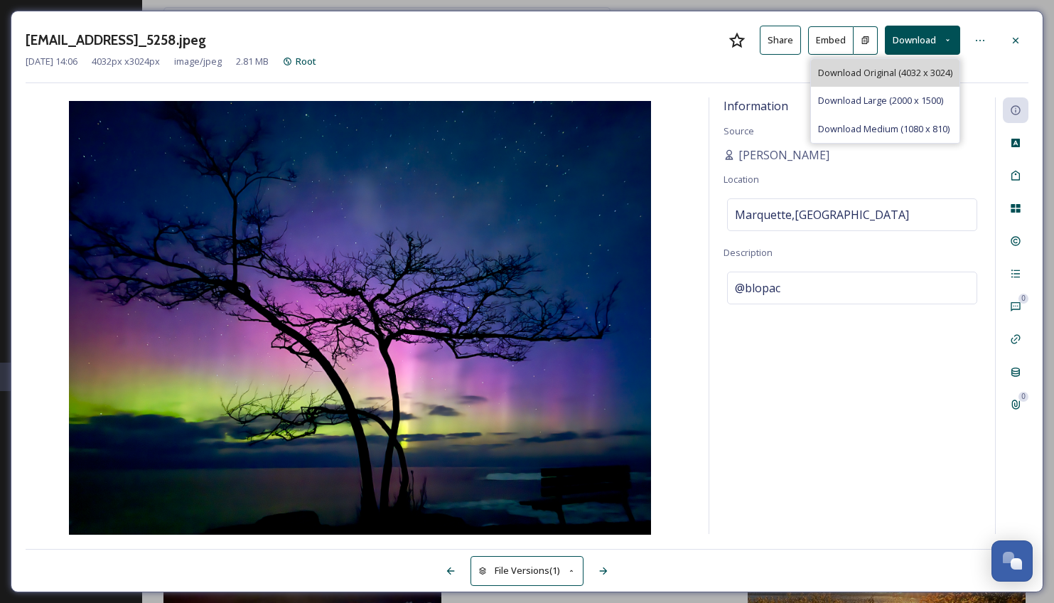
click at [883, 84] on div "Download Original (4032 x 3024)" at bounding box center [885, 73] width 149 height 28
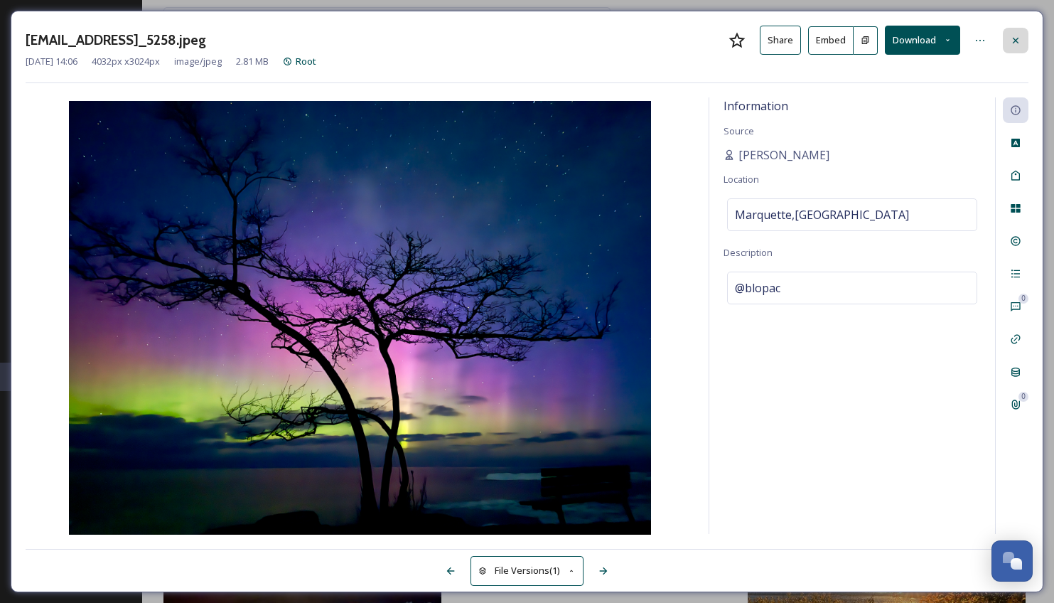
click at [1009, 44] on div at bounding box center [1016, 41] width 26 height 26
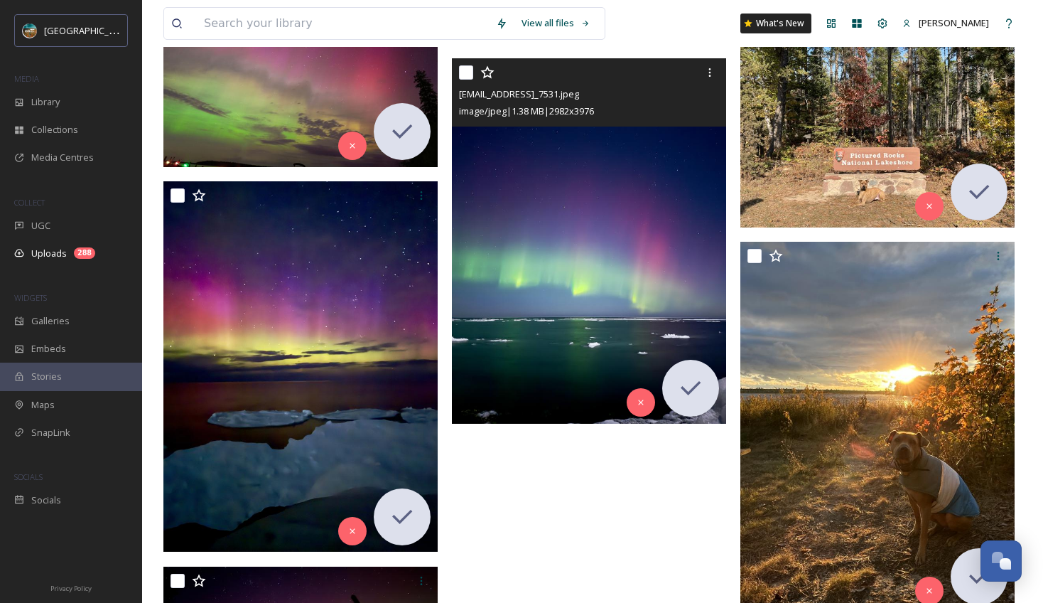
scroll to position [46916, 0]
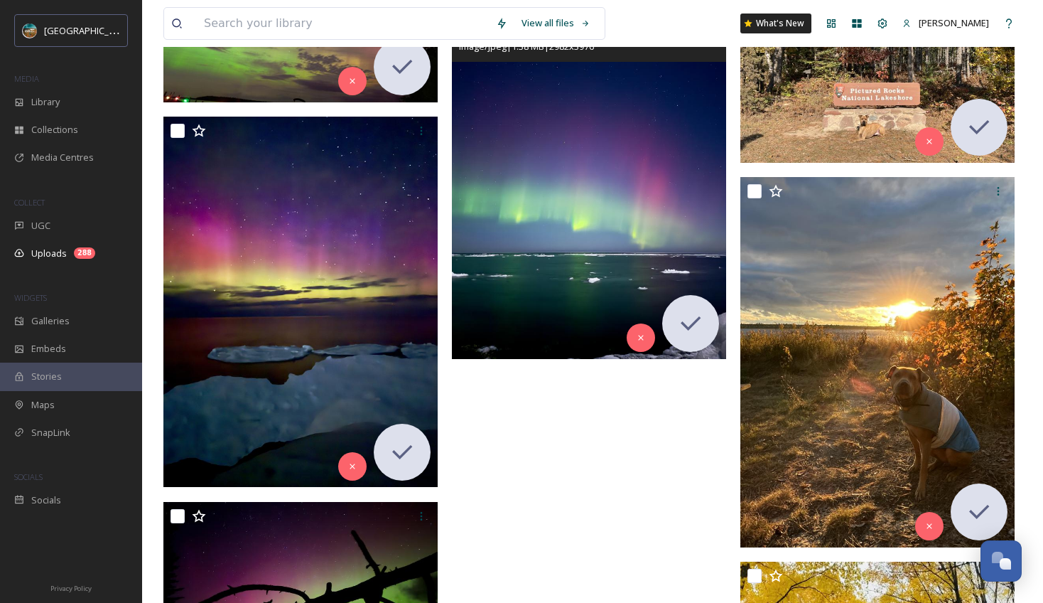
click at [578, 307] on img at bounding box center [589, 176] width 274 height 365
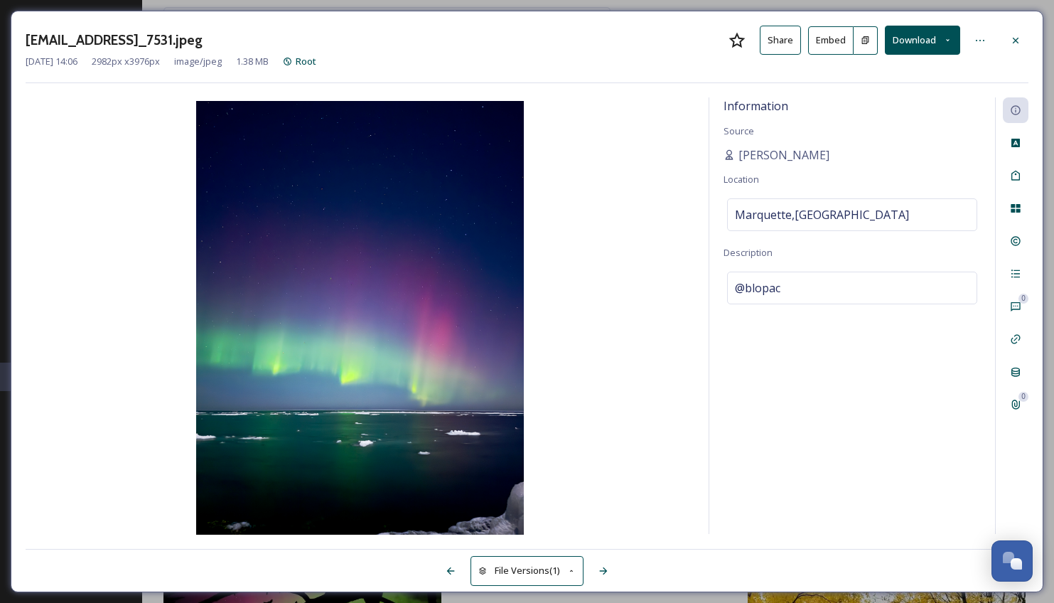
click at [918, 43] on button "Download" at bounding box center [922, 40] width 75 height 29
click at [1021, 36] on div at bounding box center [1016, 41] width 26 height 26
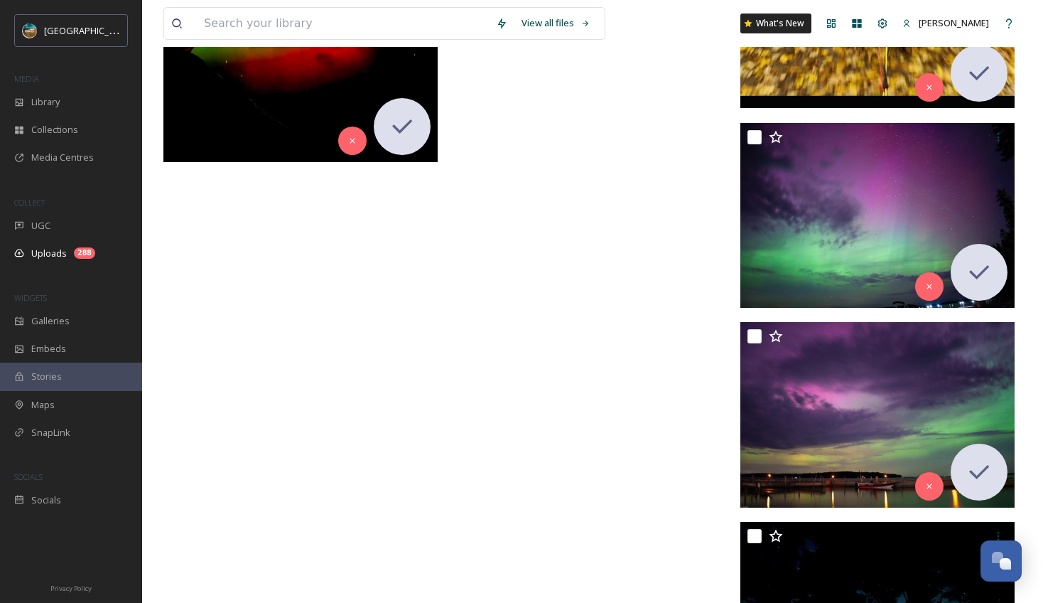
scroll to position [47852, 0]
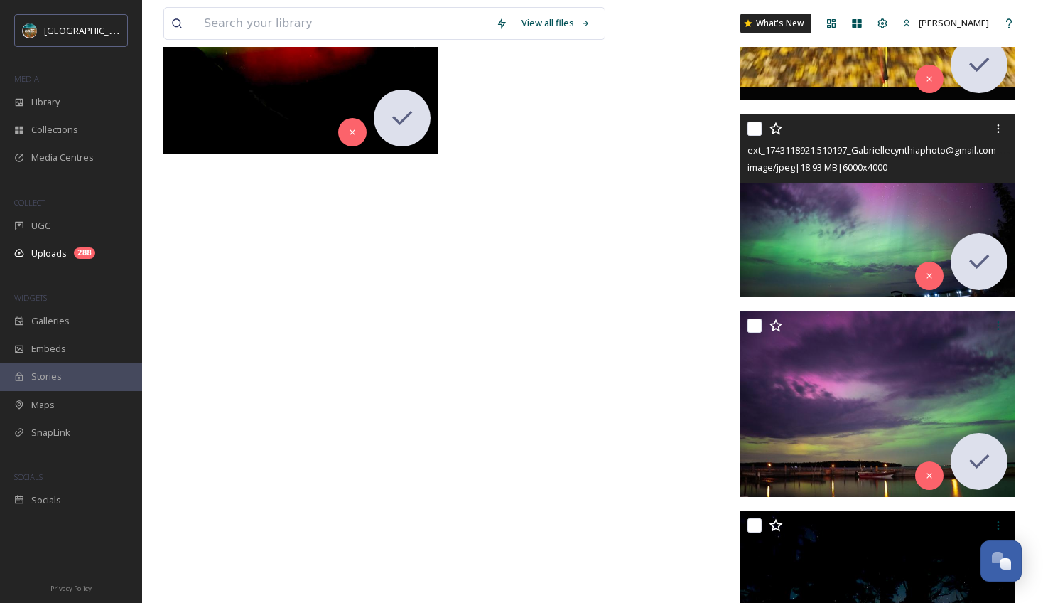
click at [827, 206] on img at bounding box center [878, 205] width 274 height 183
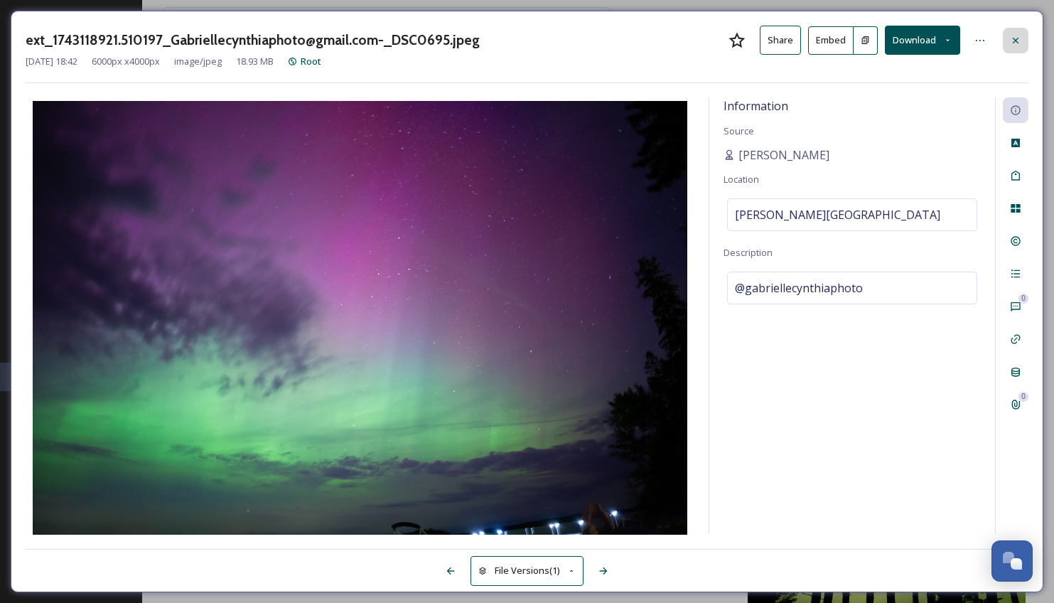
click at [1003, 41] on div at bounding box center [1016, 41] width 26 height 26
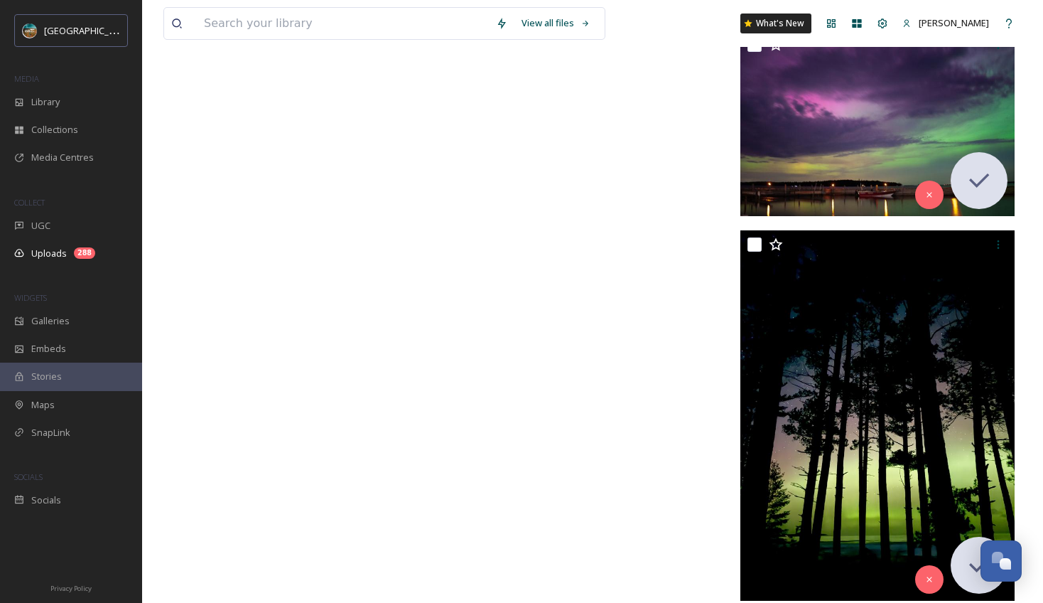
scroll to position [48416, 0]
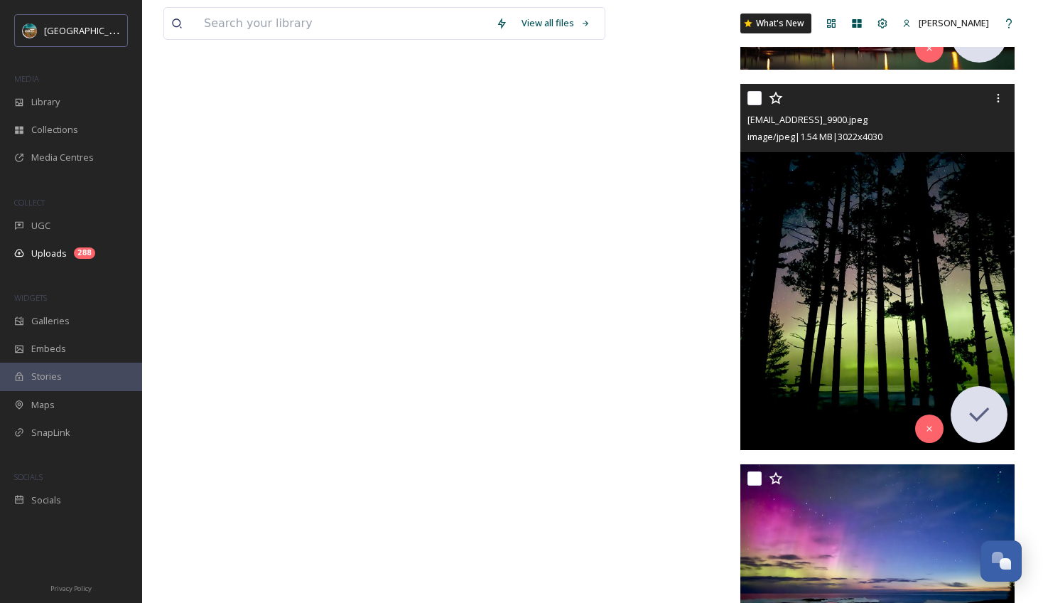
click at [866, 306] on img at bounding box center [878, 266] width 274 height 365
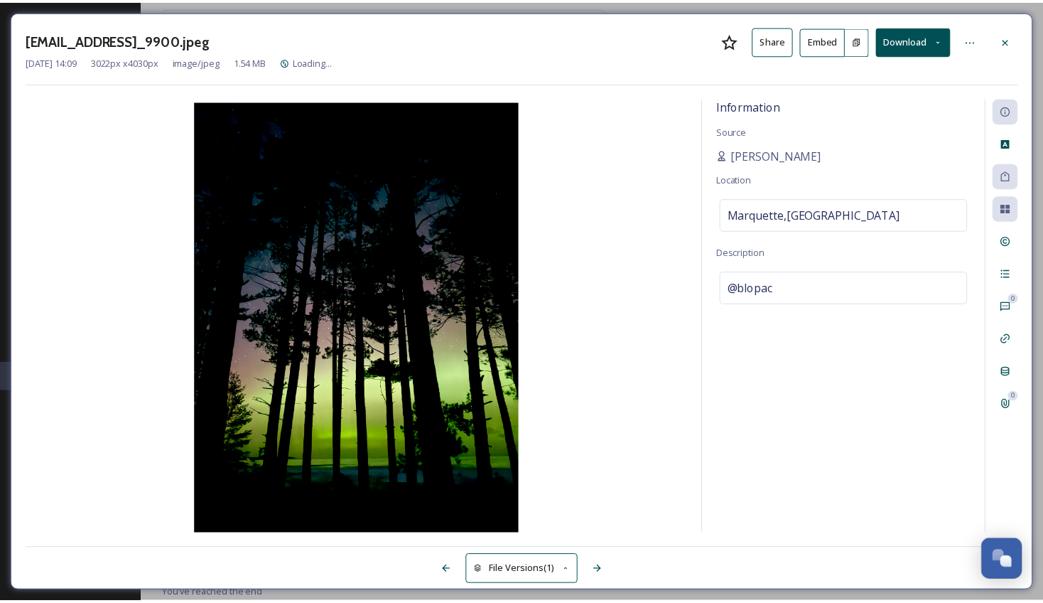
scroll to position [48232, 0]
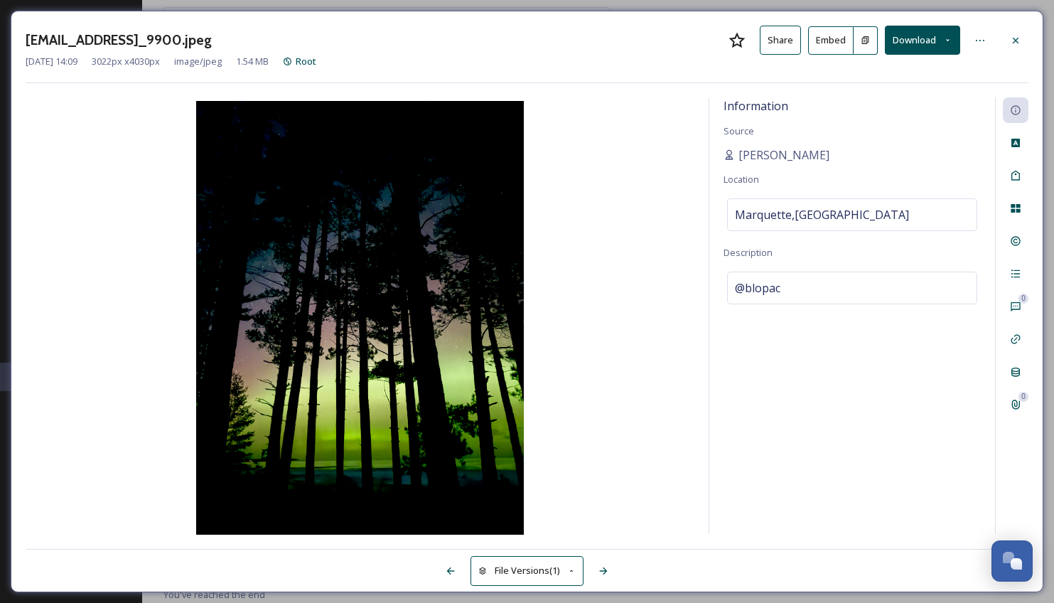
click at [914, 38] on button "Download" at bounding box center [922, 40] width 75 height 29
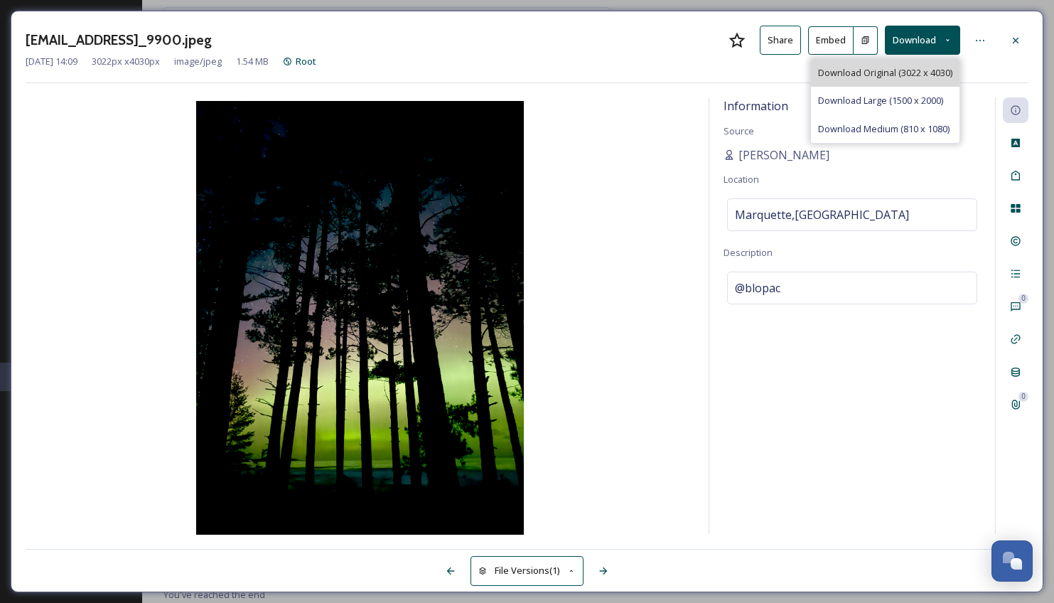
click at [904, 71] on span "Download Original (3022 x 4030)" at bounding box center [885, 73] width 134 height 14
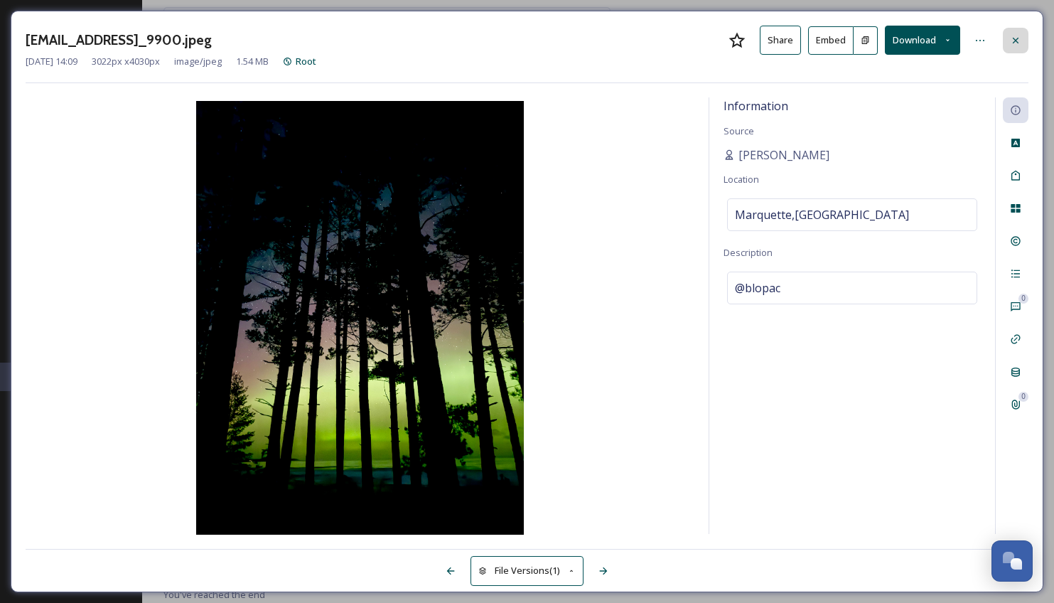
click at [1009, 44] on div at bounding box center [1016, 41] width 26 height 26
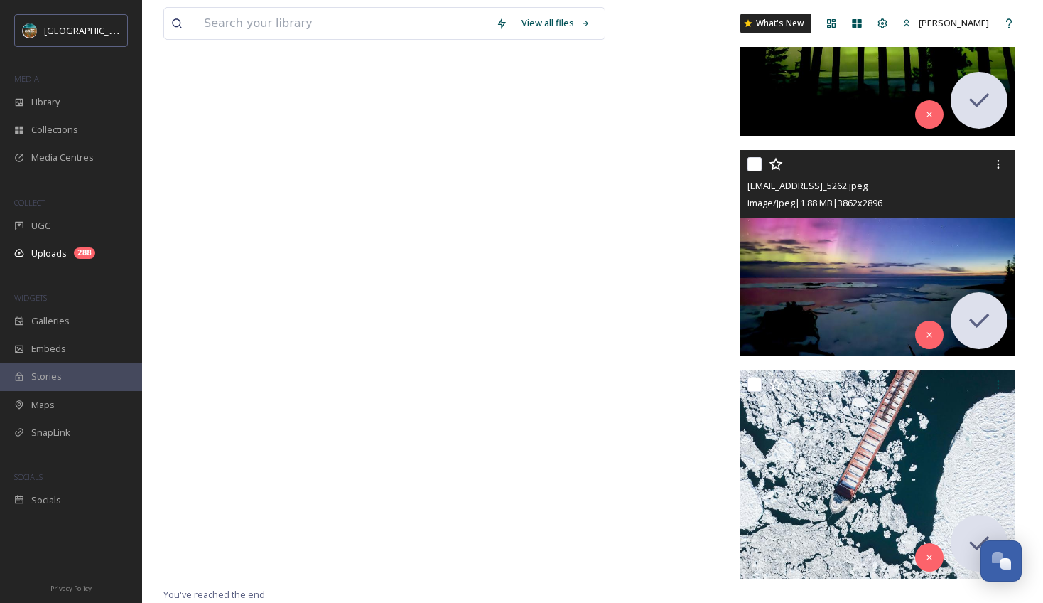
click at [836, 262] on img at bounding box center [878, 253] width 274 height 206
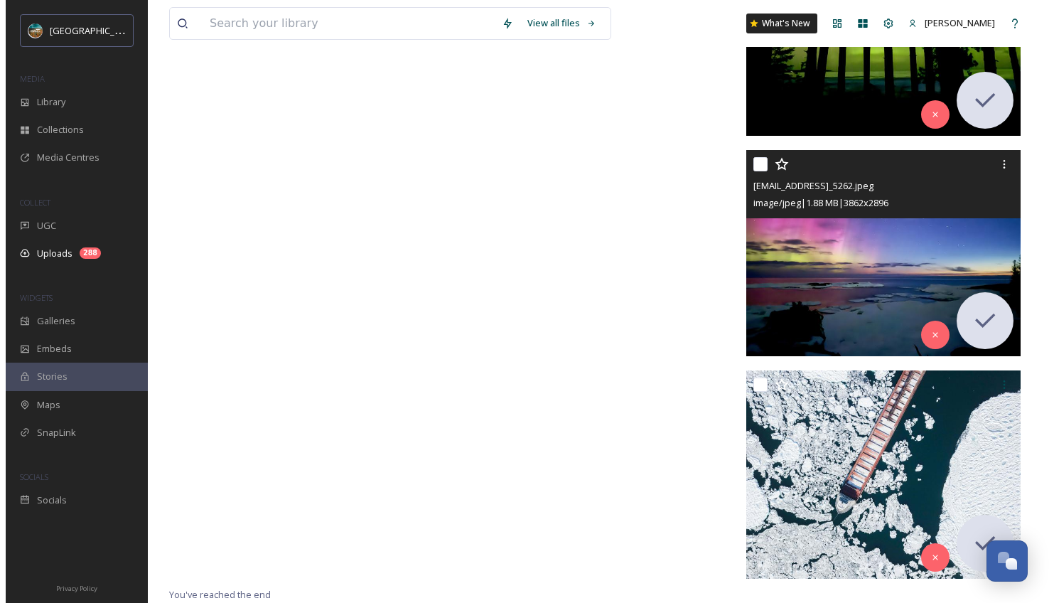
scroll to position [48387, 0]
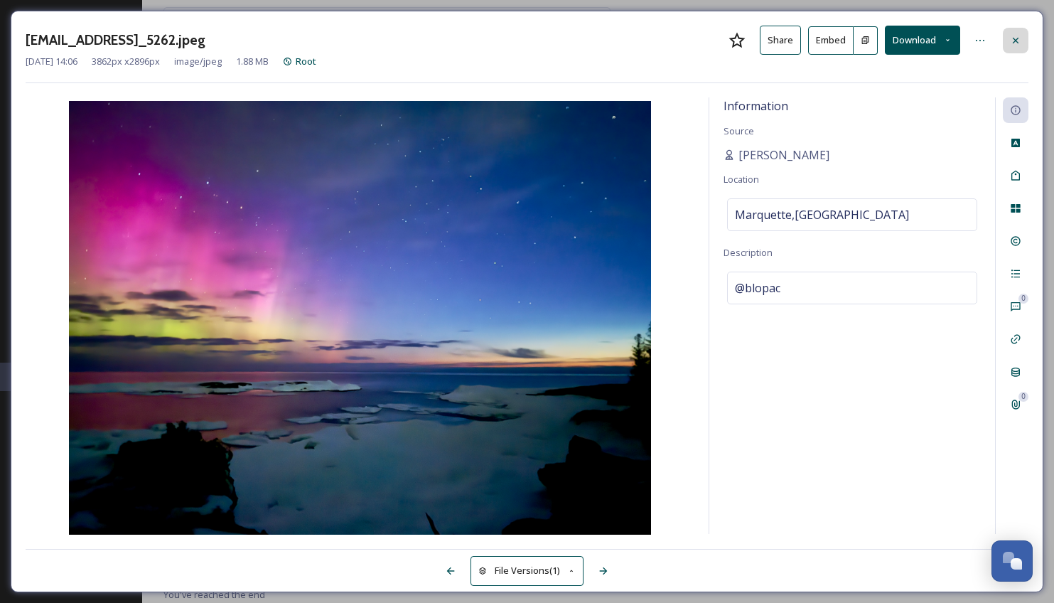
click at [1021, 41] on icon at bounding box center [1015, 40] width 11 height 11
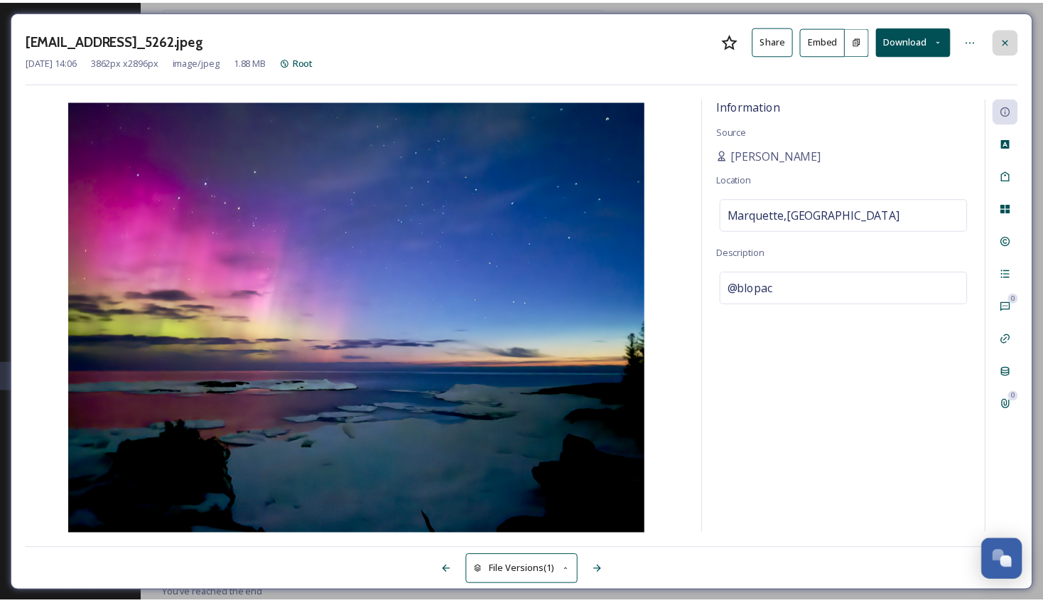
scroll to position [48609, 0]
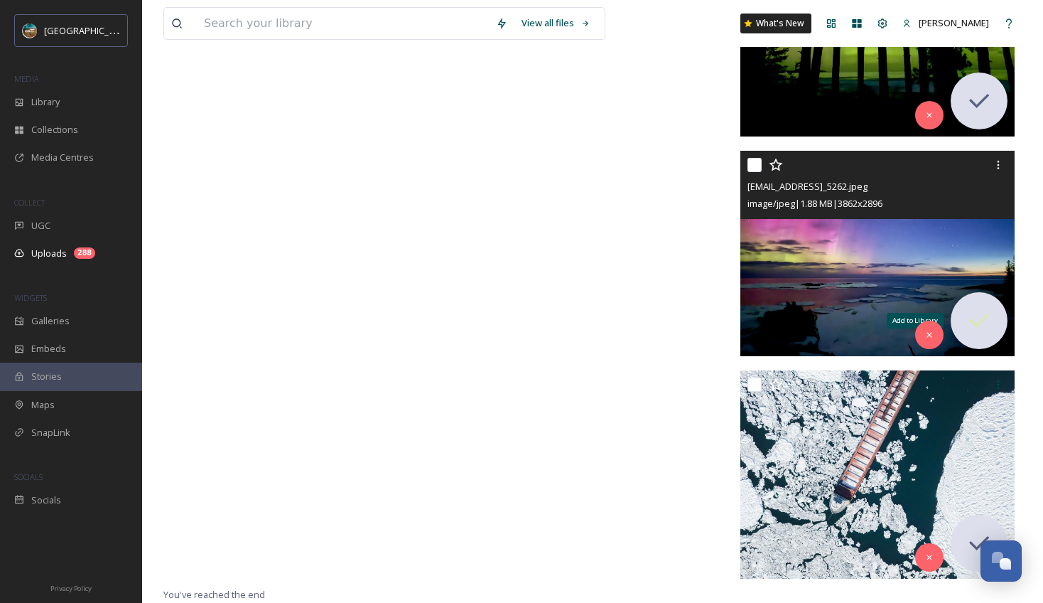
click at [981, 322] on icon at bounding box center [980, 320] width 20 height 14
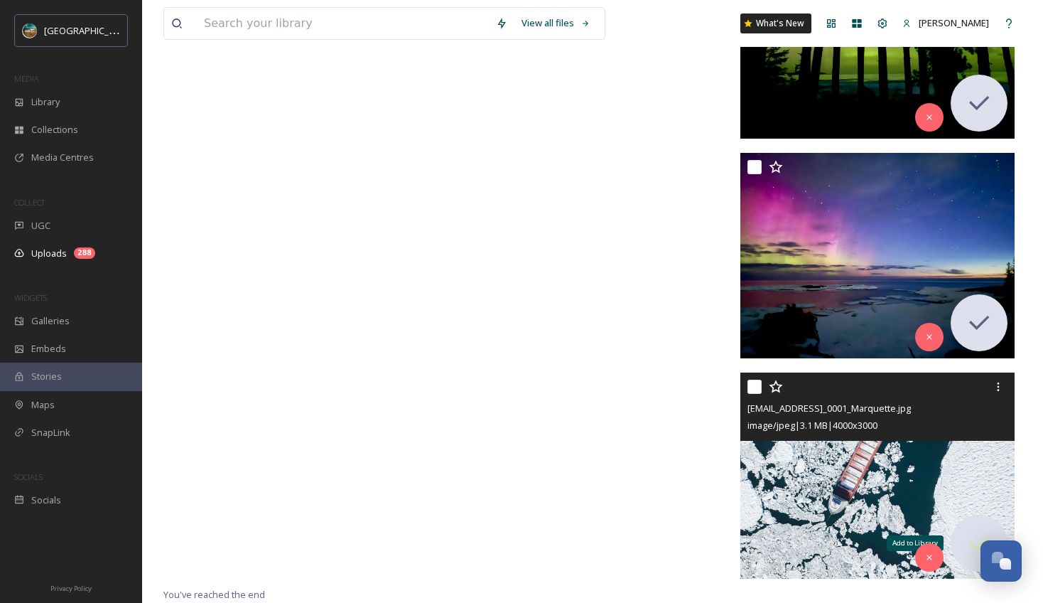
click at [972, 541] on icon at bounding box center [979, 543] width 28 height 28
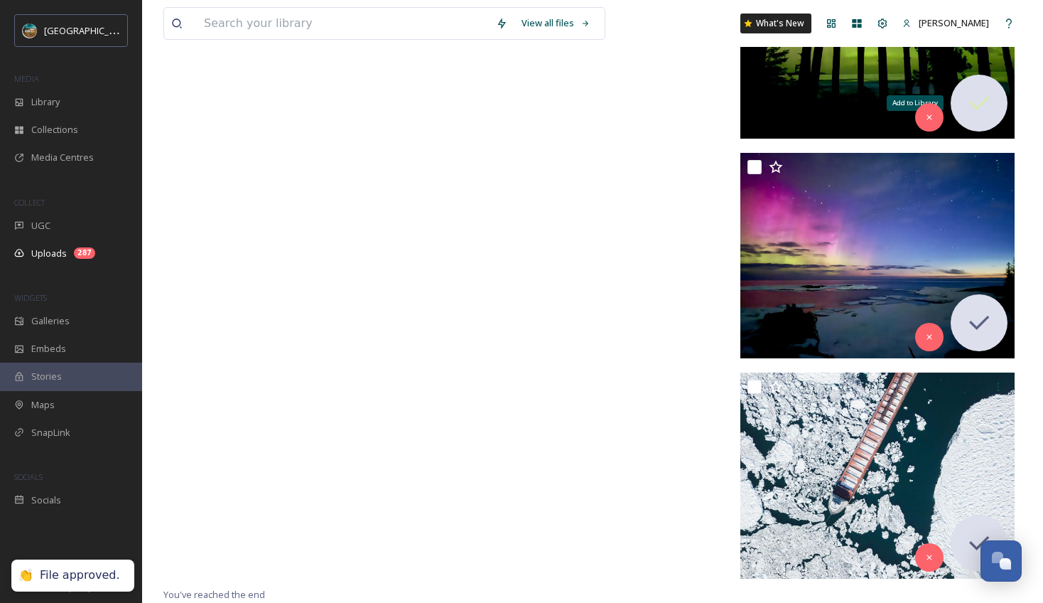
click at [988, 103] on icon at bounding box center [979, 103] width 28 height 28
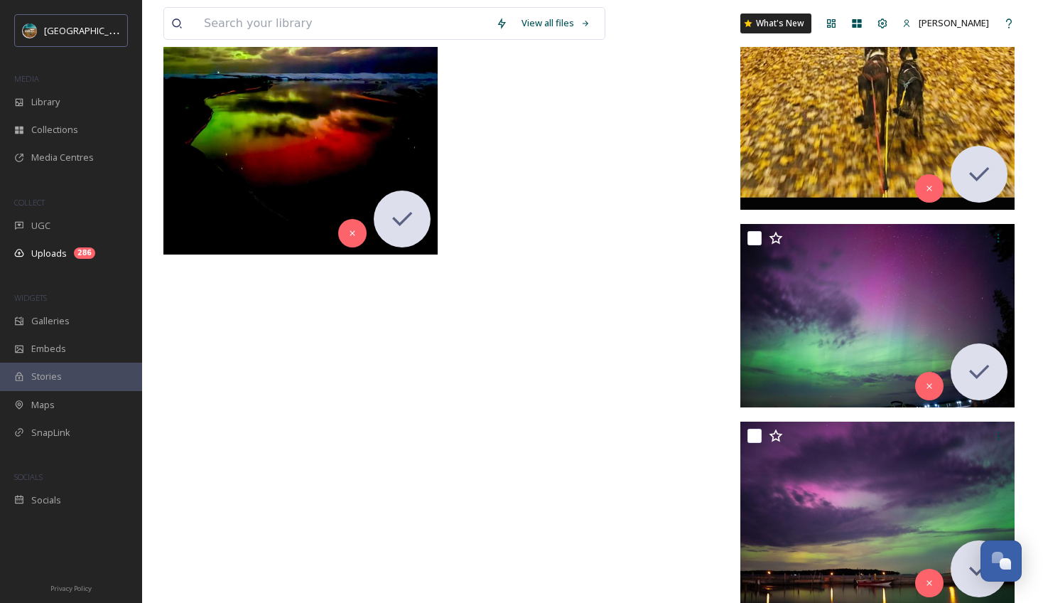
scroll to position [46863, 0]
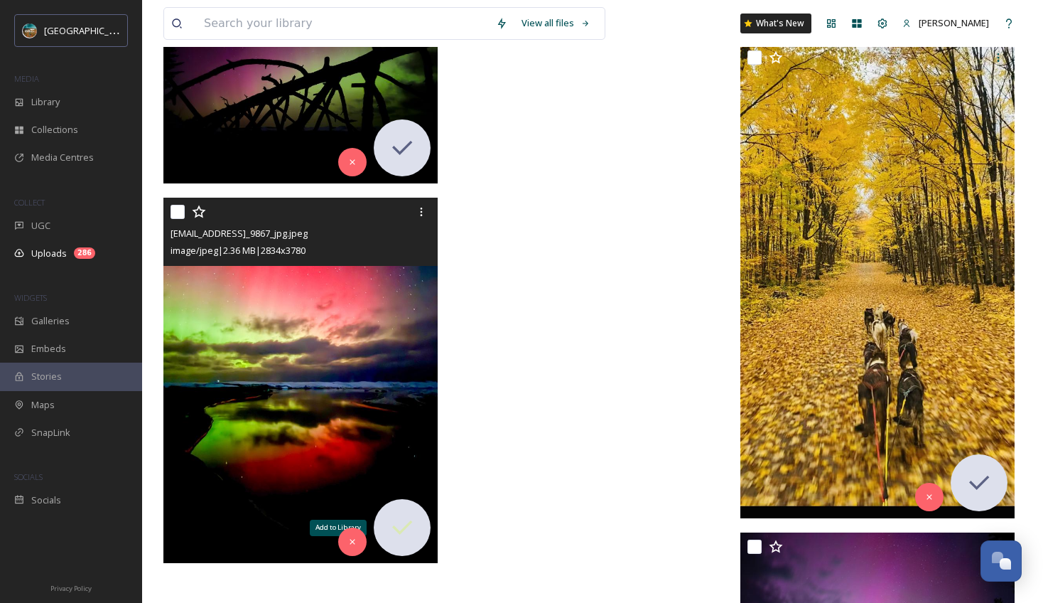
click at [406, 518] on icon at bounding box center [402, 527] width 28 height 28
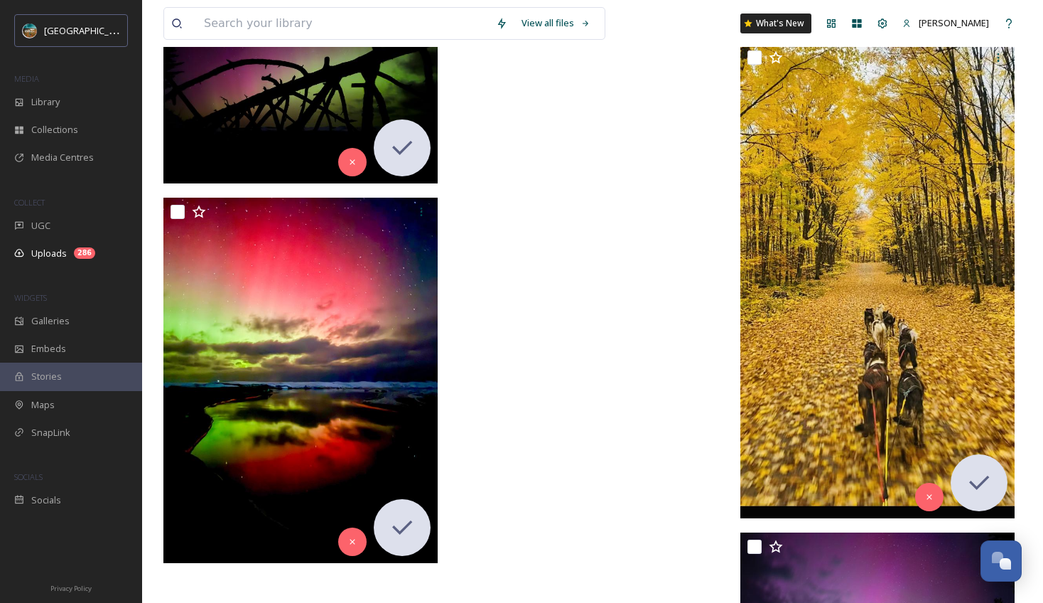
scroll to position [46592, 0]
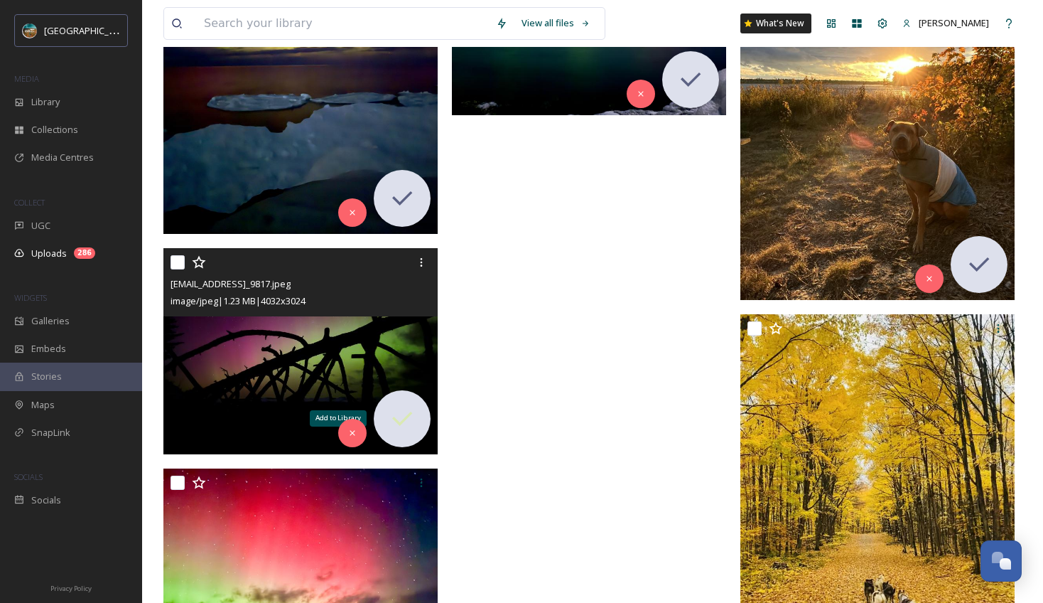
click at [420, 419] on div "Add to Library" at bounding box center [402, 418] width 57 height 57
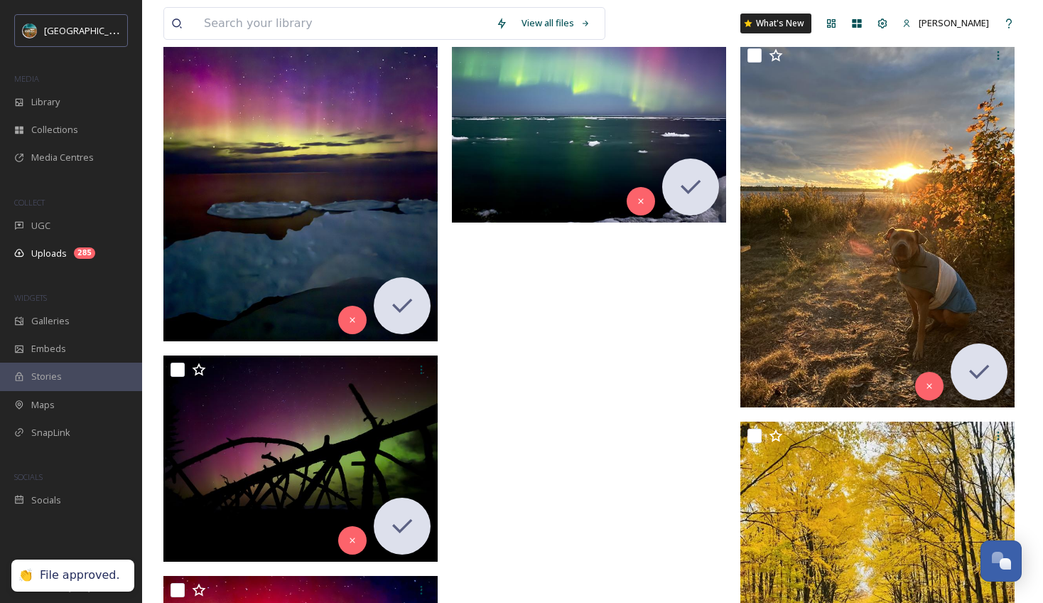
scroll to position [46459, 0]
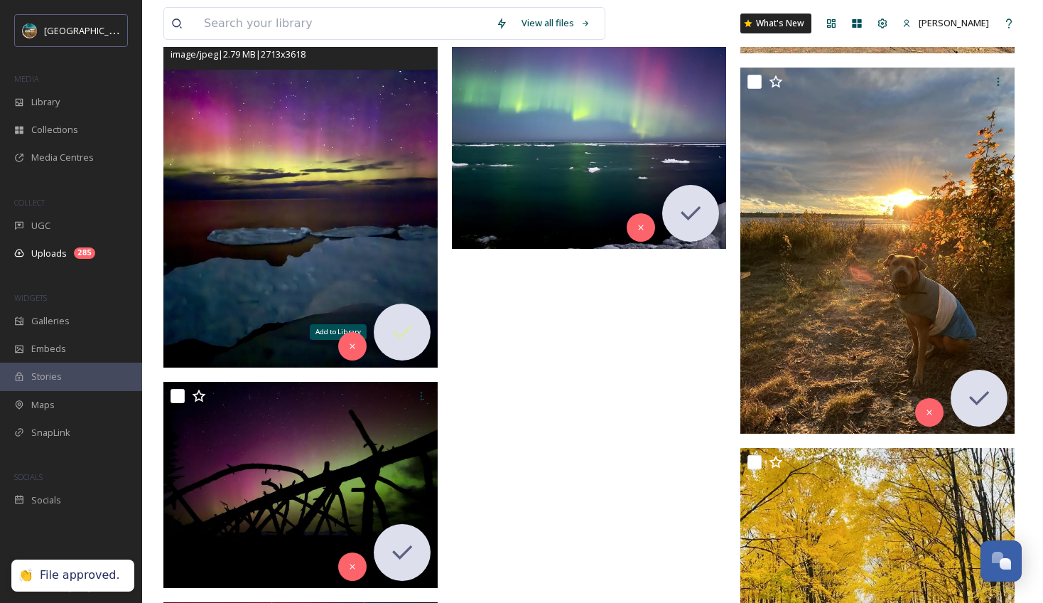
click at [404, 336] on icon at bounding box center [402, 332] width 28 height 28
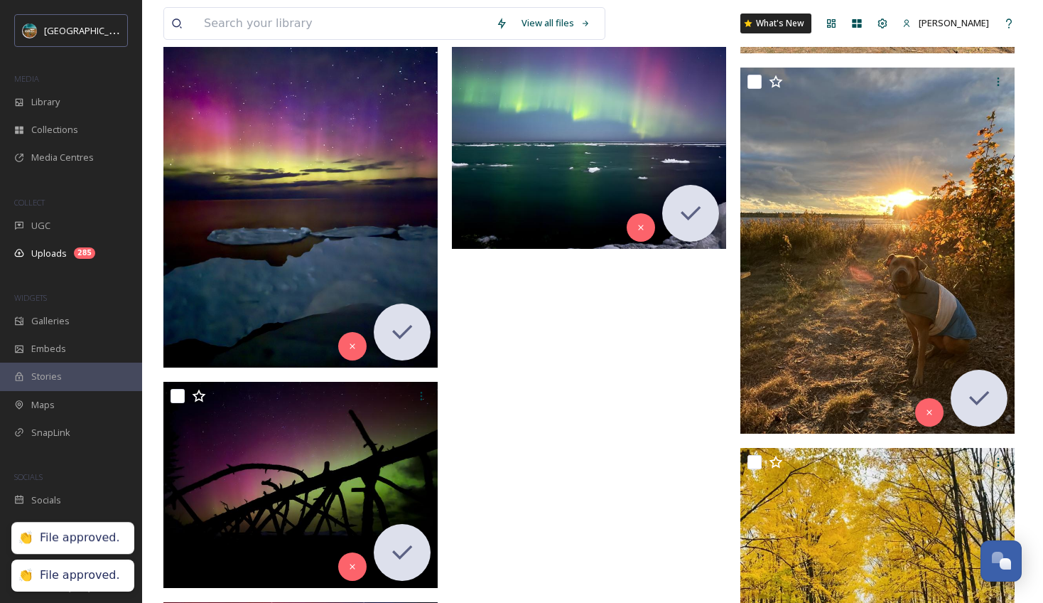
scroll to position [46225, 0]
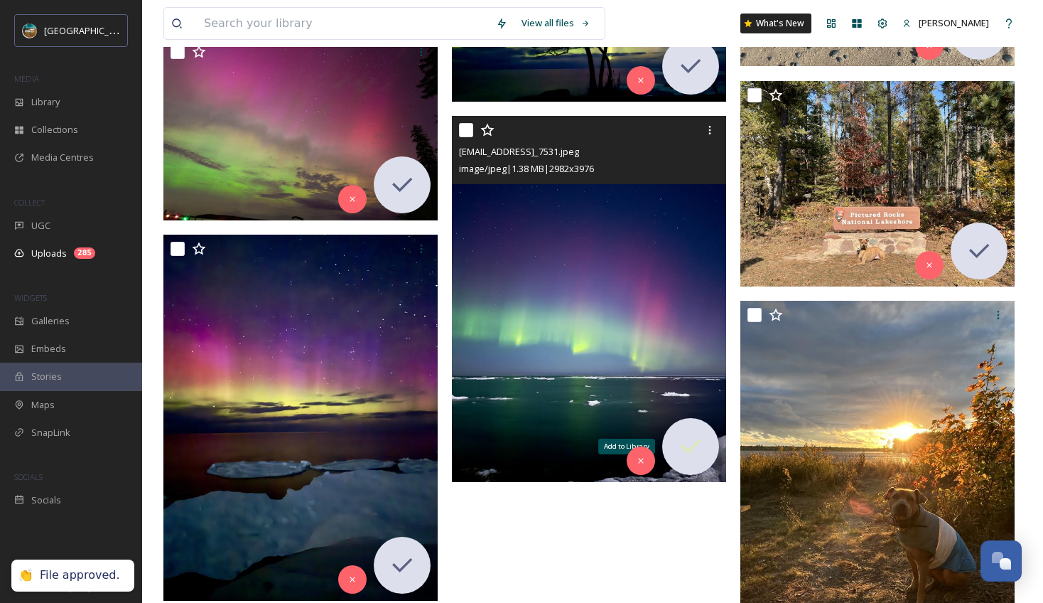
click at [693, 454] on icon at bounding box center [691, 446] width 28 height 28
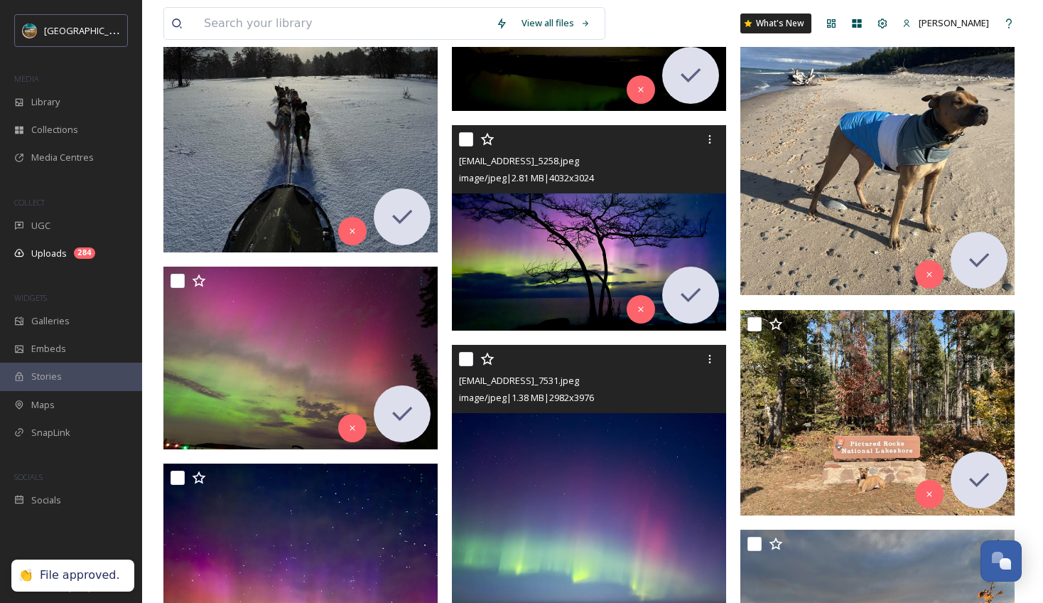
scroll to position [45991, 0]
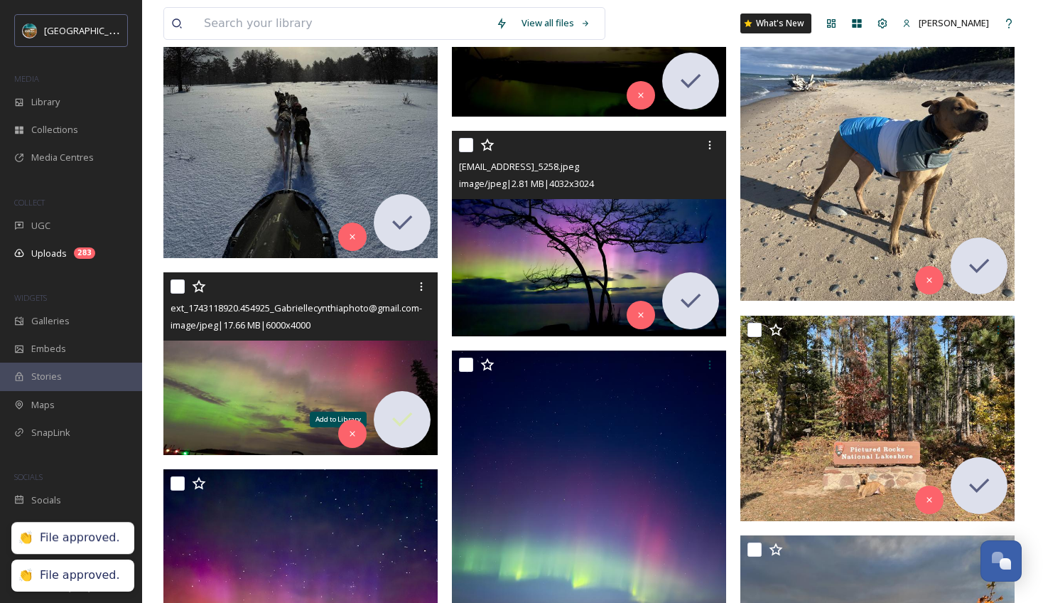
click at [407, 417] on icon at bounding box center [402, 419] width 20 height 14
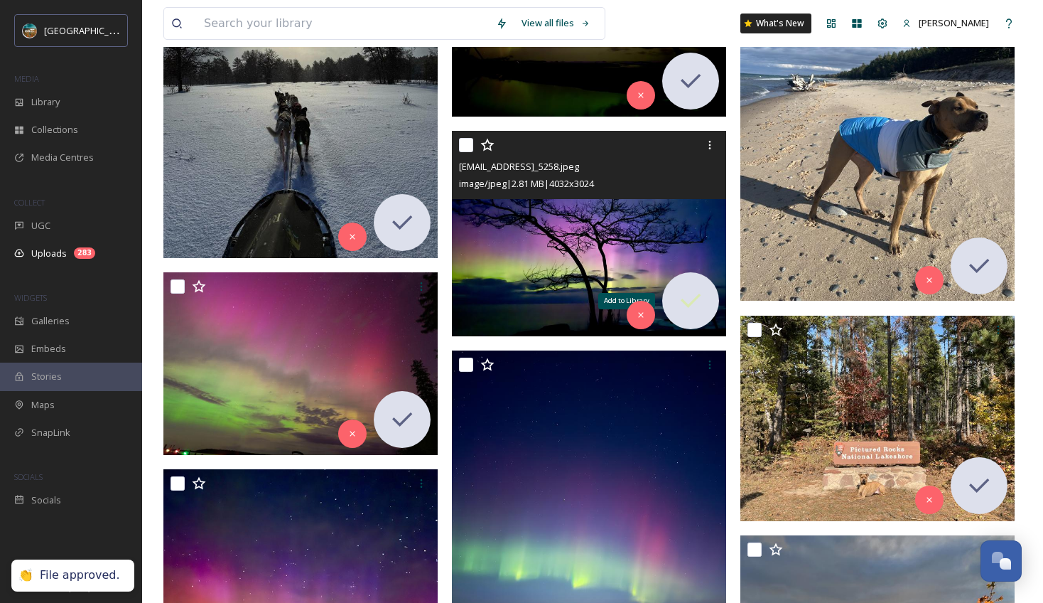
click at [696, 293] on icon at bounding box center [691, 300] width 28 height 28
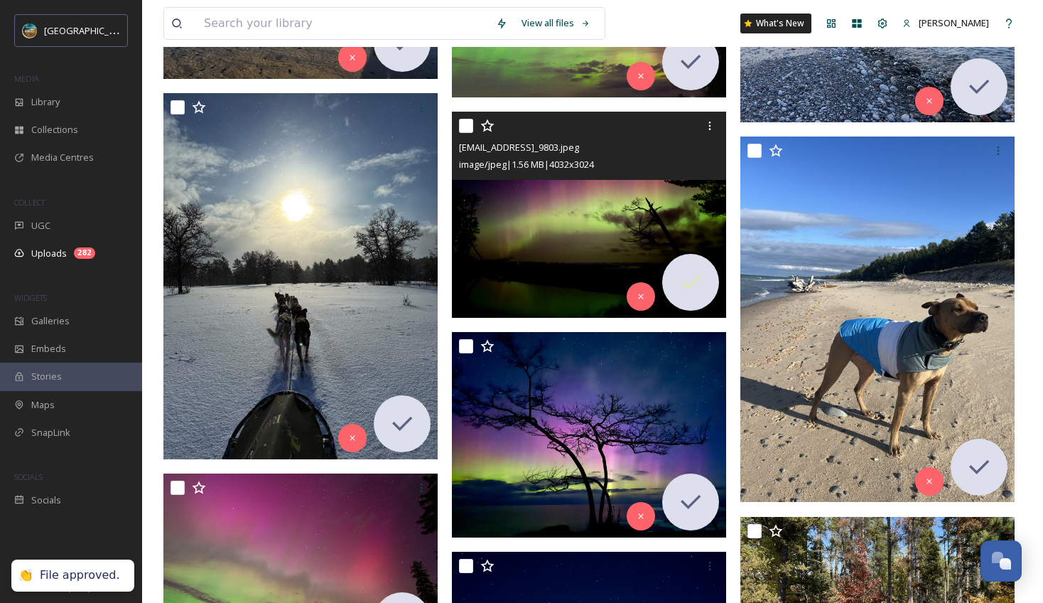
scroll to position [45686, 0]
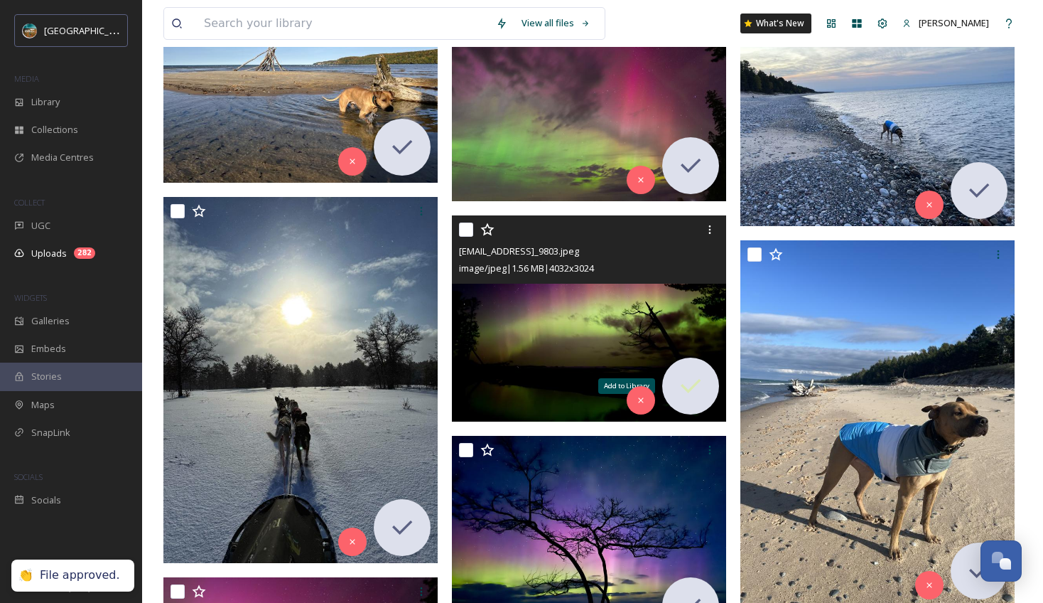
click at [702, 390] on icon at bounding box center [691, 386] width 28 height 28
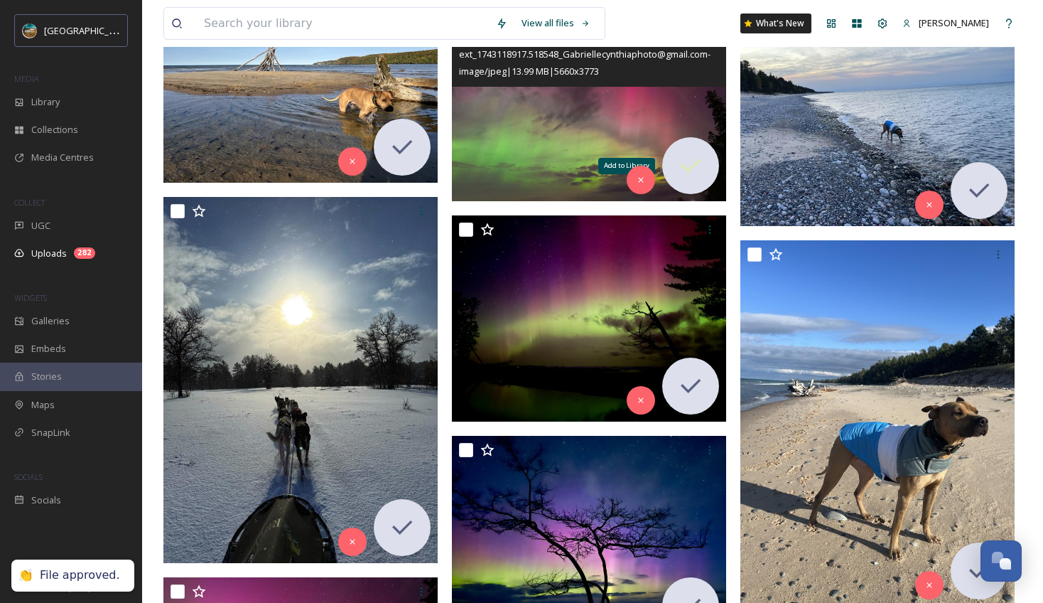
click at [694, 157] on icon at bounding box center [691, 165] width 28 height 28
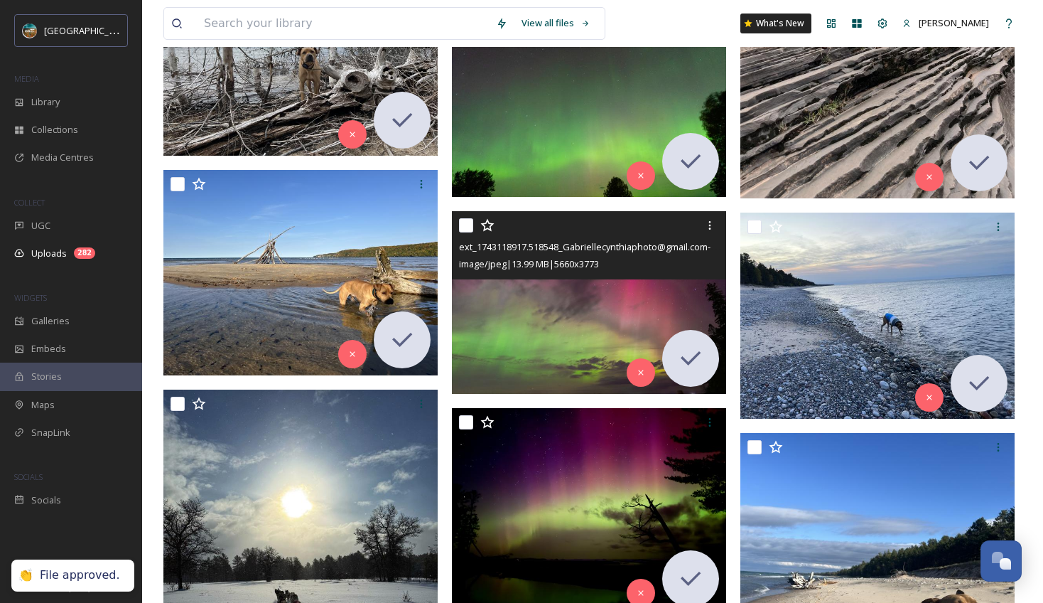
scroll to position [45426, 0]
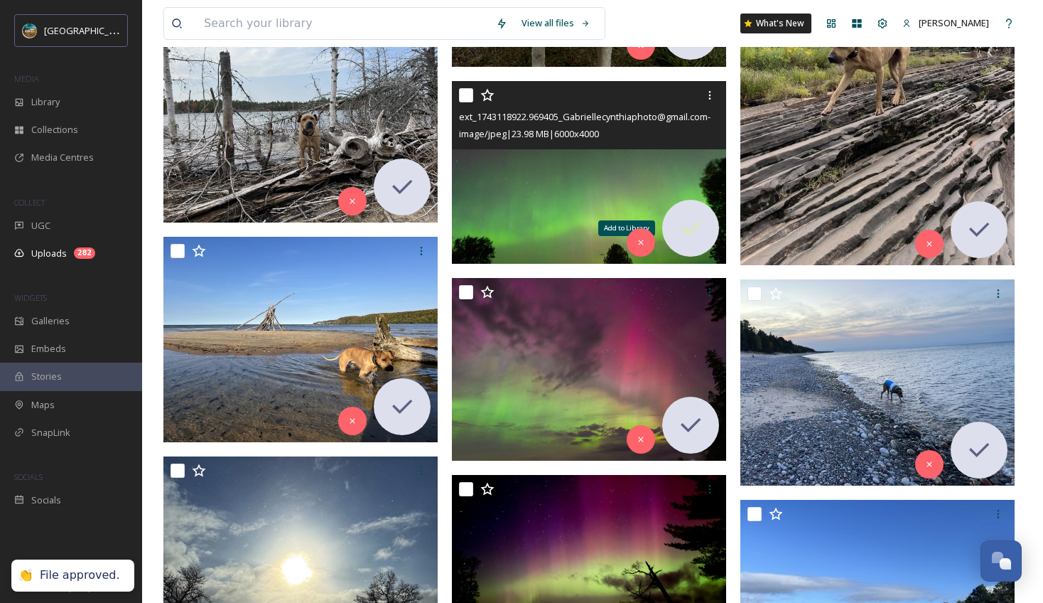
click at [704, 215] on icon at bounding box center [691, 228] width 28 height 28
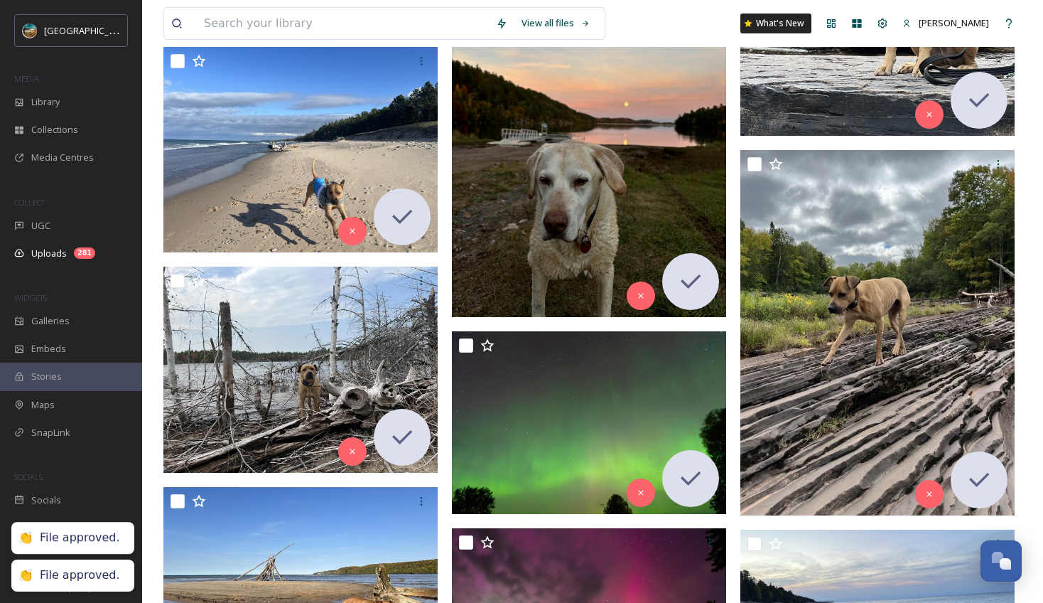
scroll to position [45040, 0]
